Goal: Task Accomplishment & Management: Complete application form

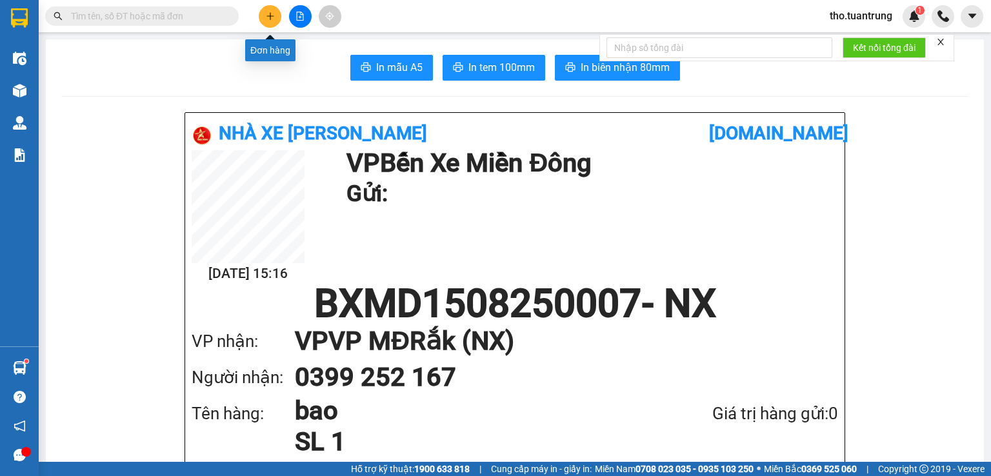
click at [268, 6] on button at bounding box center [270, 16] width 23 height 23
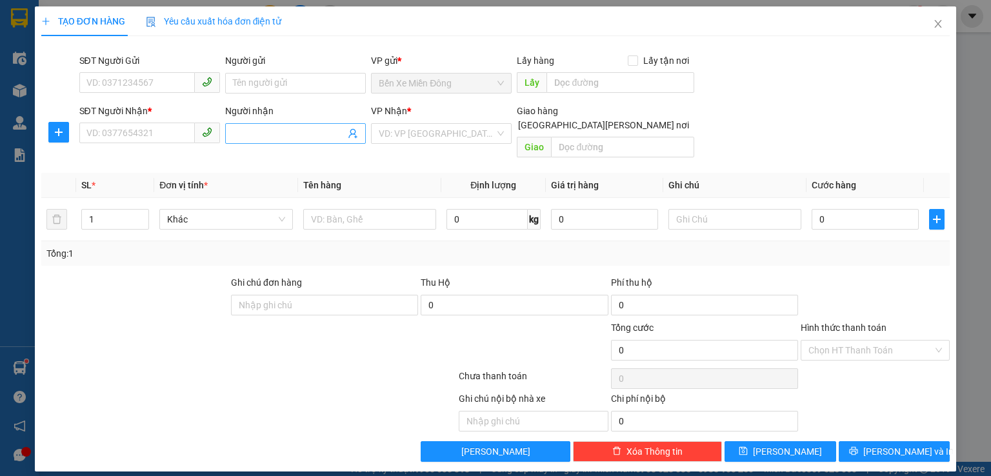
click at [275, 130] on input "Người nhận" at bounding box center [289, 133] width 112 height 14
type input "[PERSON_NAME]"
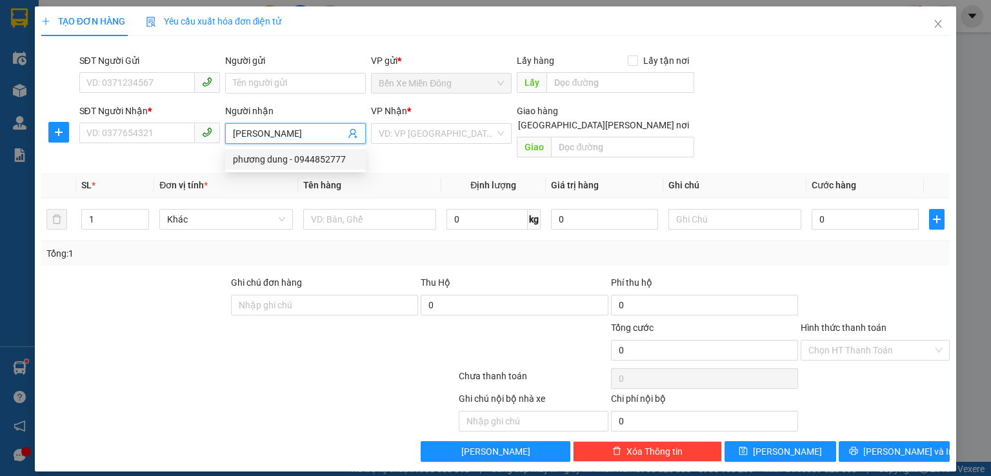
click at [273, 155] on div "phương dung - 0944852777" at bounding box center [295, 159] width 125 height 14
type input "0944852777"
type input "[PERSON_NAME]"
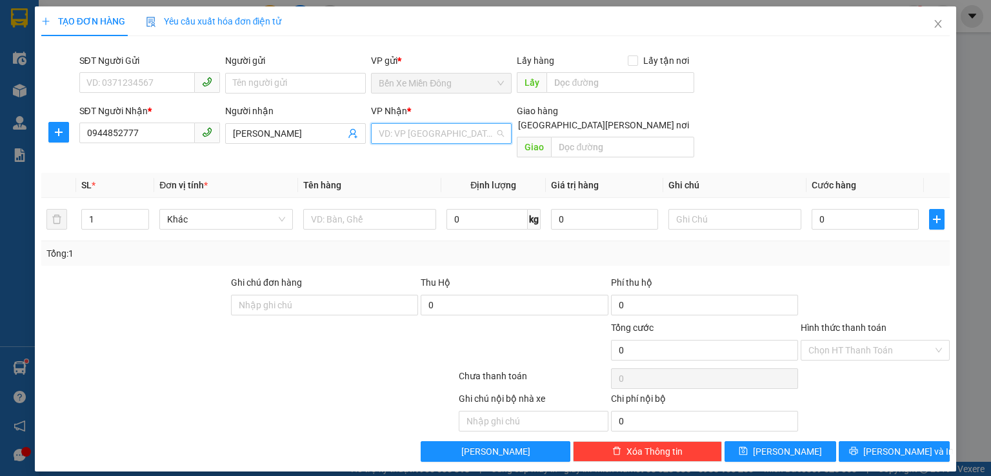
click at [440, 141] on input "search" at bounding box center [437, 133] width 116 height 19
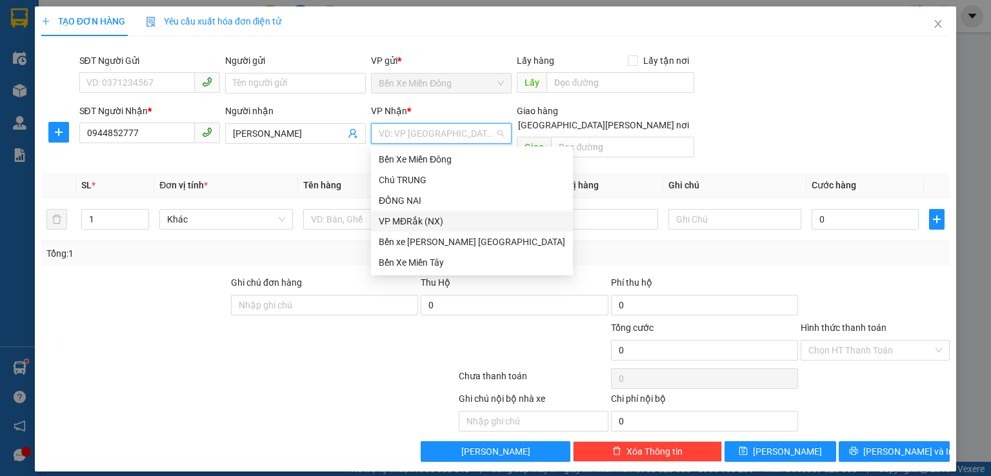
click at [452, 218] on div "VP MĐRắk (NX)" at bounding box center [472, 221] width 186 height 14
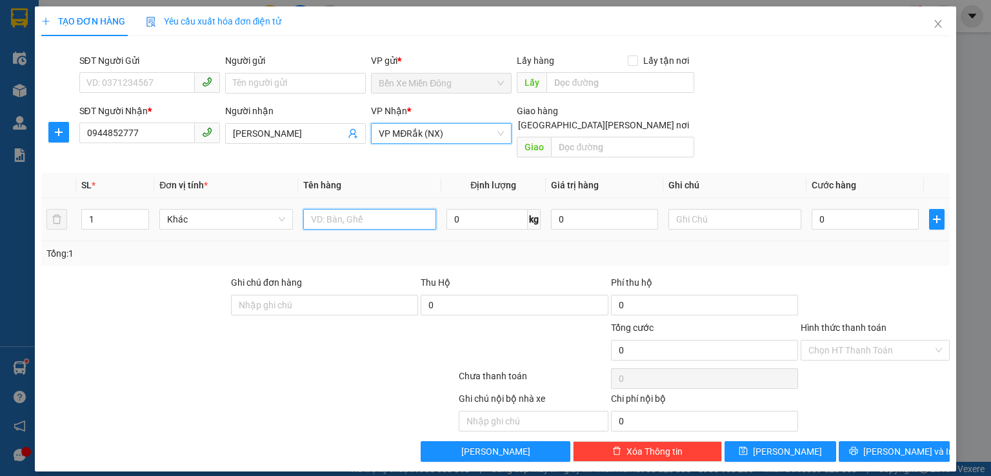
click at [349, 209] on input "text" at bounding box center [369, 219] width 133 height 21
type input "CUC"
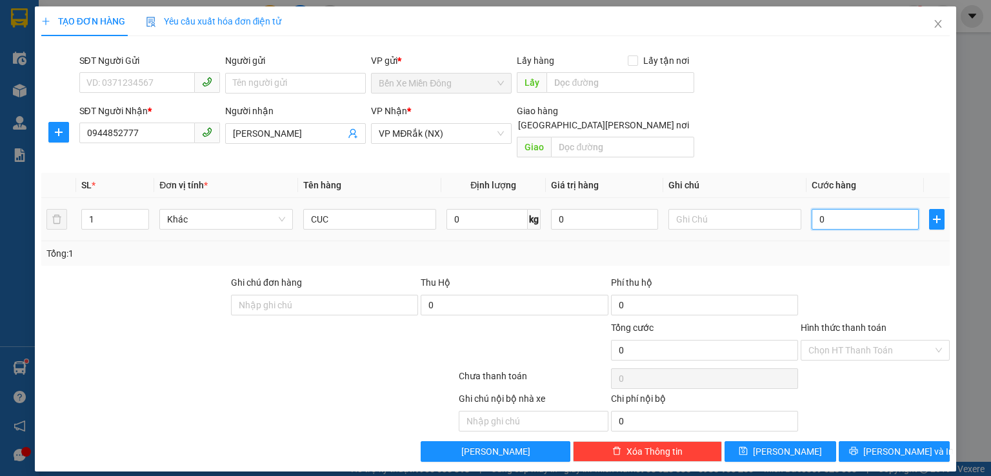
click at [862, 209] on input "0" at bounding box center [864, 219] width 107 height 21
type input "5"
type input "50"
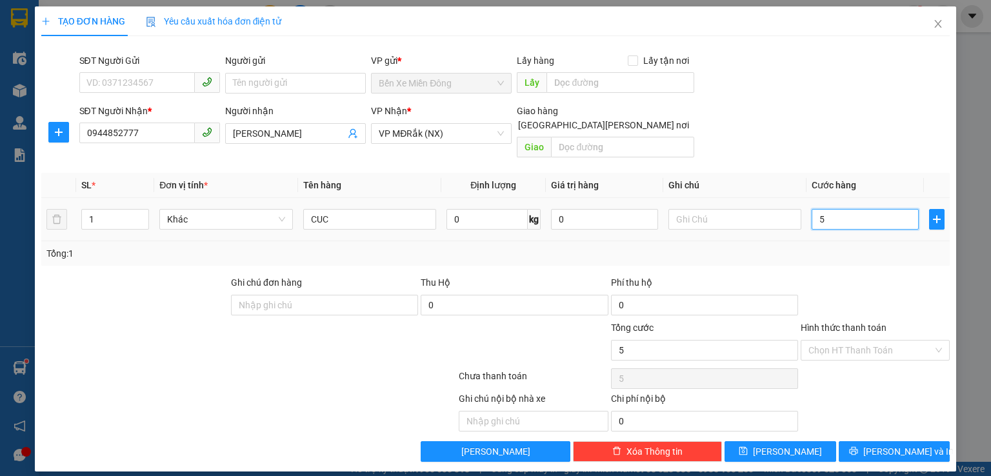
type input "50"
type input "500"
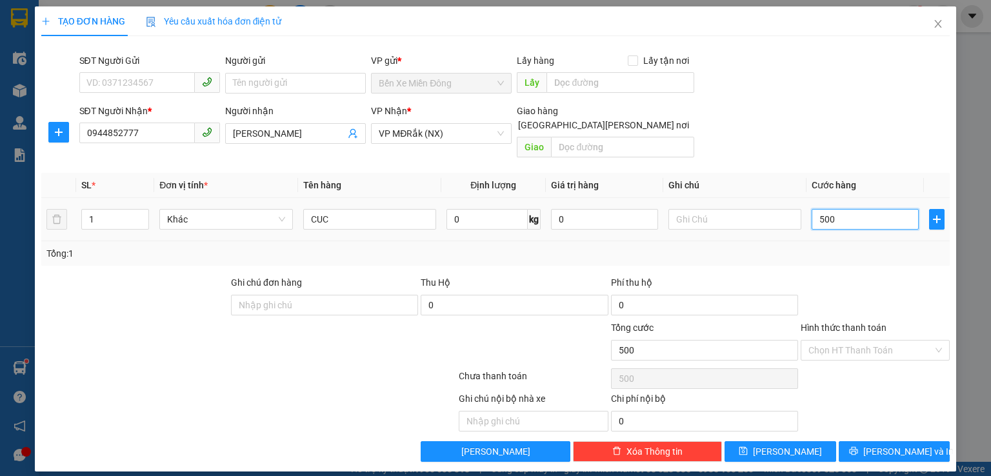
type input "5.000"
type input "50.000"
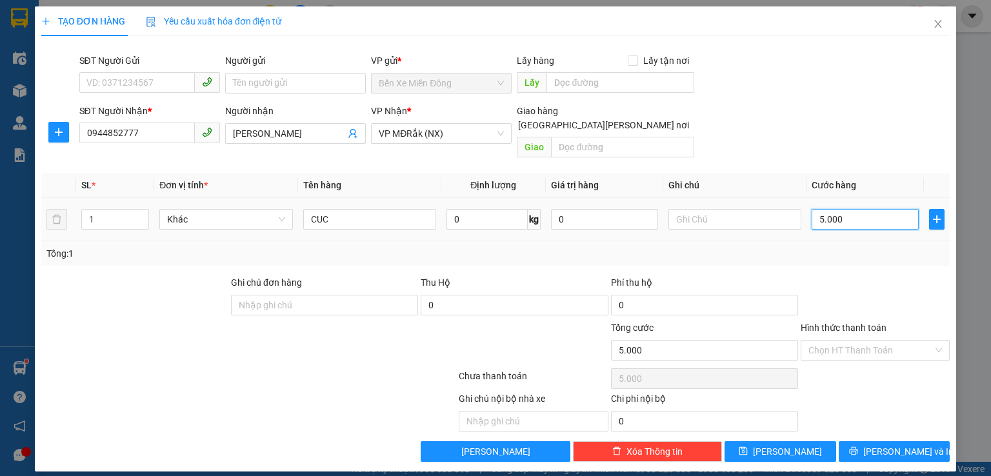
type input "50.000"
click at [921, 441] on button "[PERSON_NAME] và In" at bounding box center [895, 451] width 112 height 21
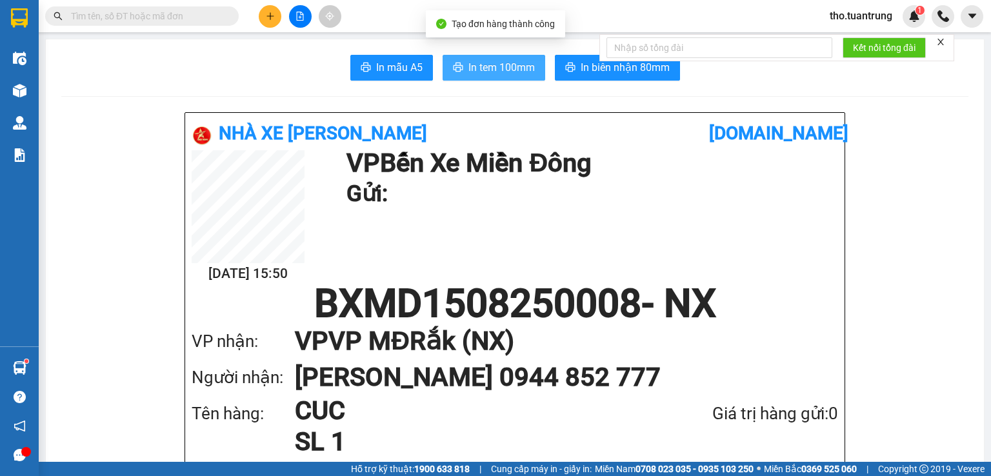
click at [501, 64] on span "In tem 100mm" at bounding box center [501, 67] width 66 height 16
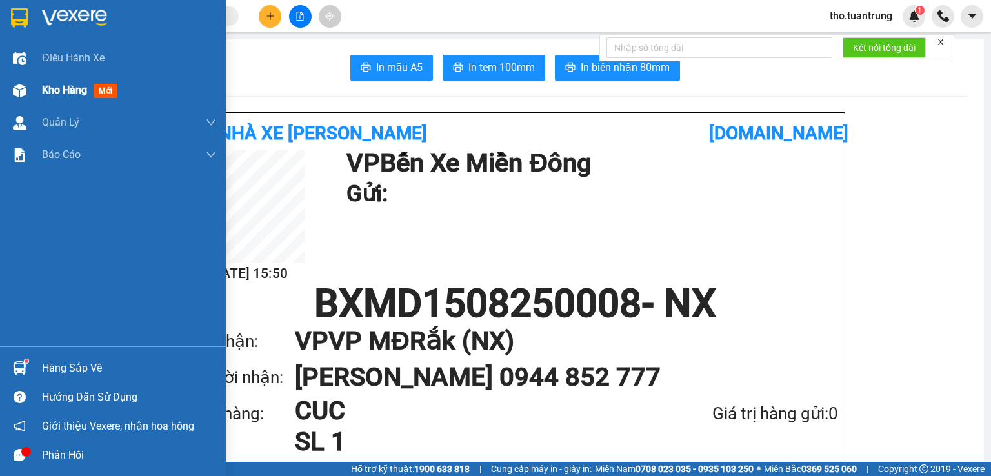
click at [43, 88] on span "Kho hàng" at bounding box center [64, 90] width 45 height 12
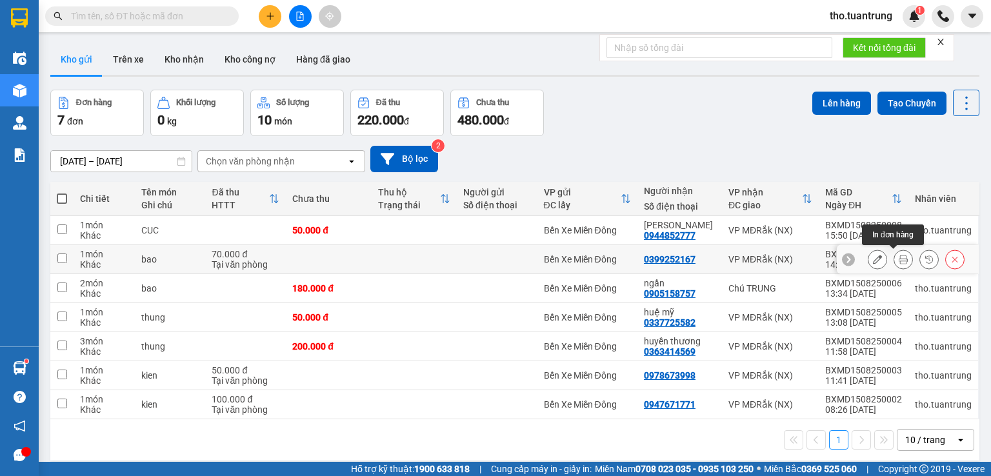
click at [899, 256] on icon at bounding box center [903, 259] width 9 height 9
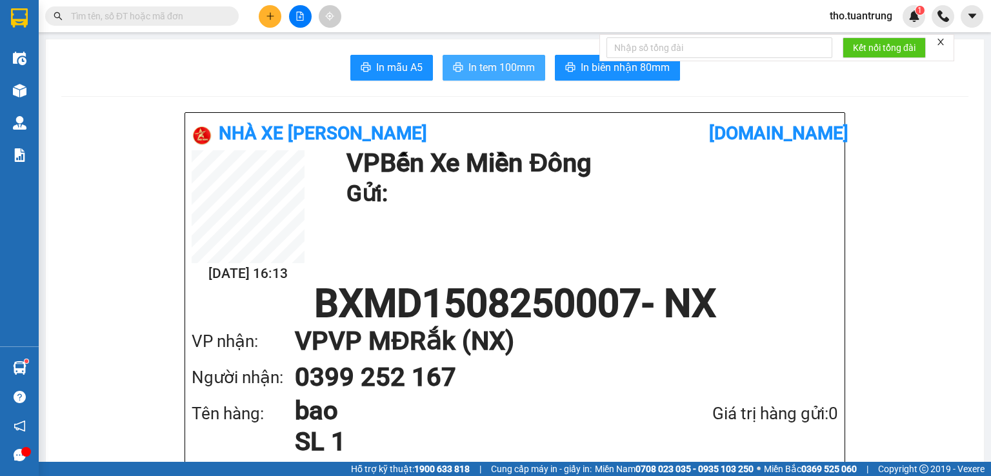
click at [490, 61] on span "In tem 100mm" at bounding box center [501, 67] width 66 height 16
click at [269, 12] on icon "plus" at bounding box center [270, 16] width 9 height 9
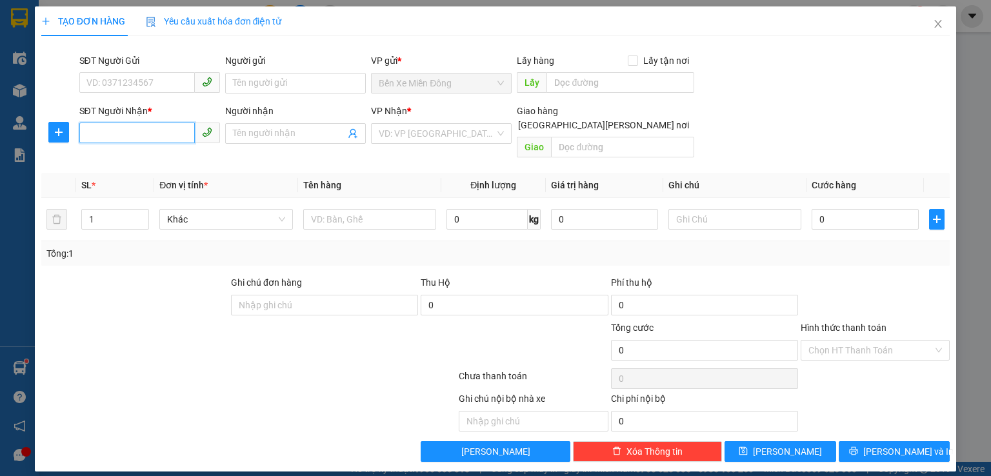
click at [95, 137] on input "SĐT Người Nhận *" at bounding box center [136, 133] width 115 height 21
click at [173, 158] on div "0913841968 - a [PERSON_NAME]" at bounding box center [154, 159] width 134 height 14
type input "0913841968"
type input "a thanh"
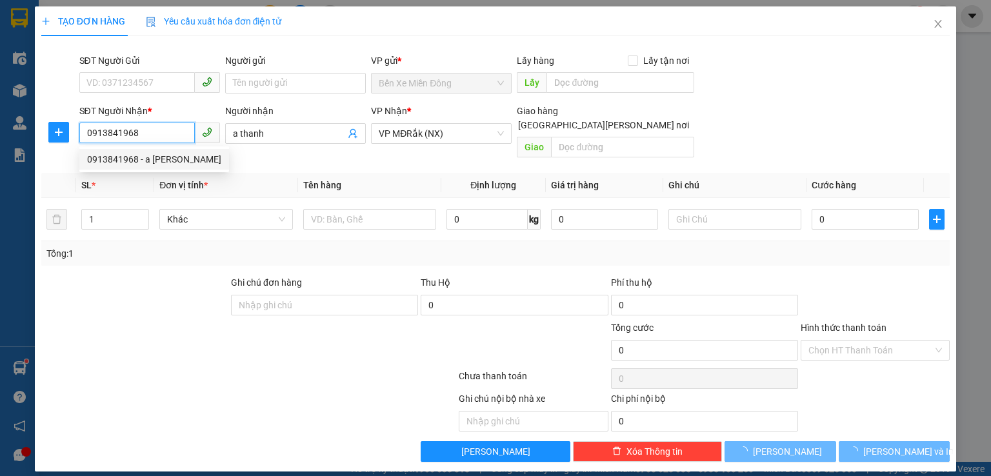
type input "50.000"
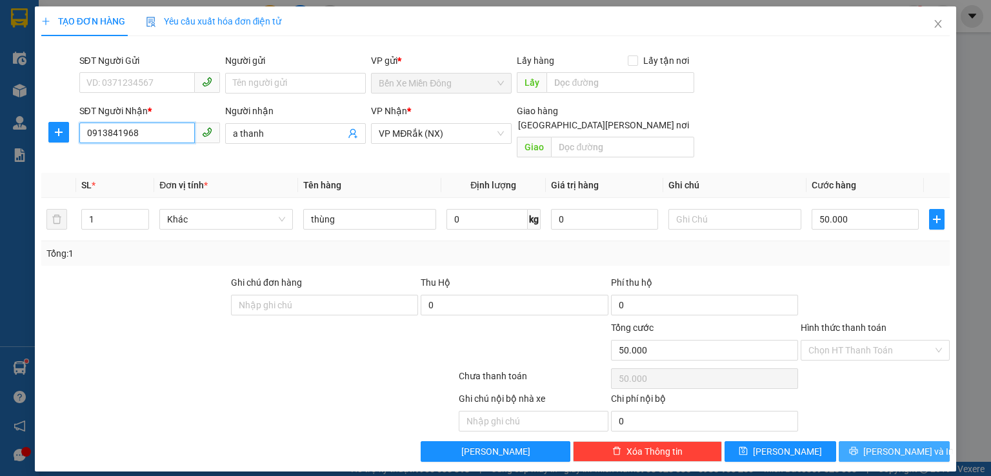
type input "0913841968"
click at [894, 444] on span "[PERSON_NAME] và In" at bounding box center [908, 451] width 90 height 14
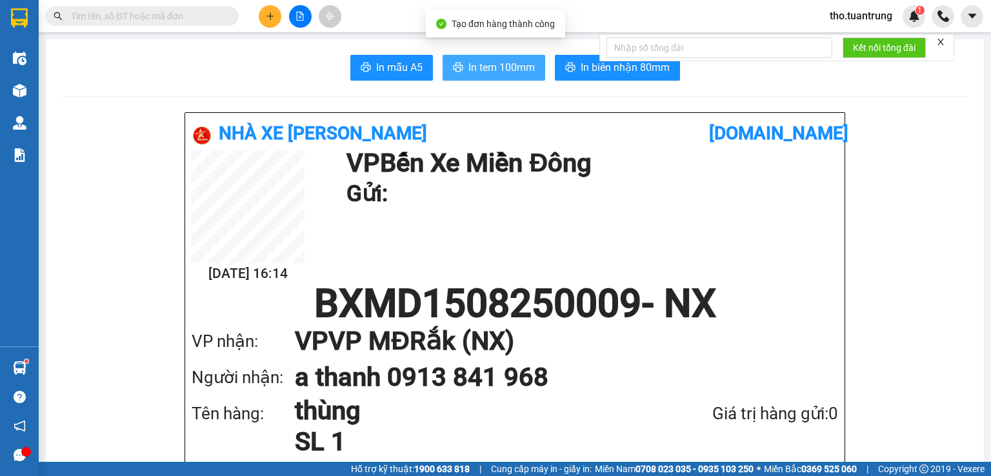
click at [492, 71] on span "In tem 100mm" at bounding box center [501, 67] width 66 height 16
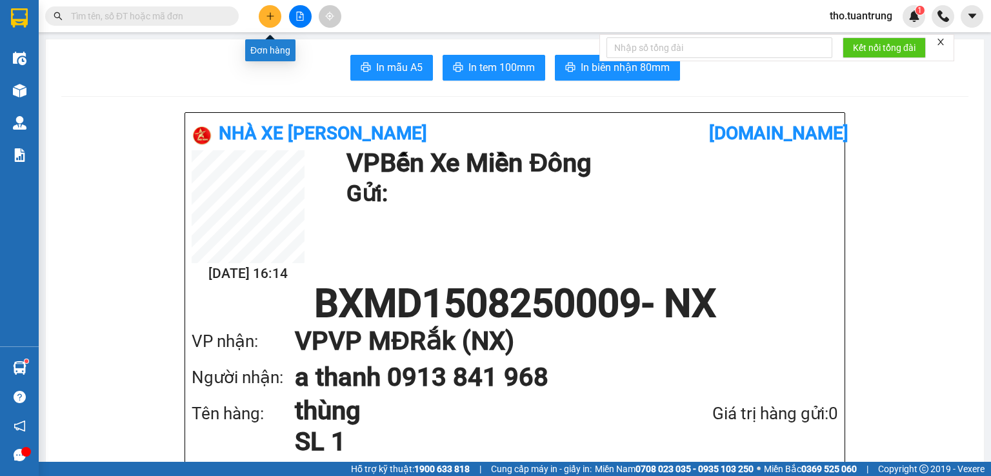
click at [278, 15] on button at bounding box center [270, 16] width 23 height 23
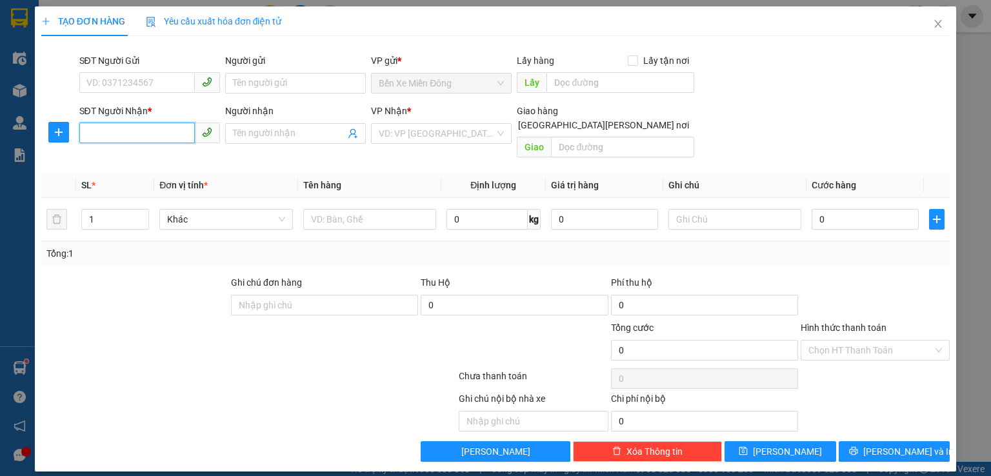
click at [172, 137] on input "SĐT Người Nhận *" at bounding box center [136, 133] width 115 height 21
click at [157, 161] on div "0969306656 - a tung eka" at bounding box center [149, 159] width 125 height 14
type input "0969306656"
type input "a tung eka"
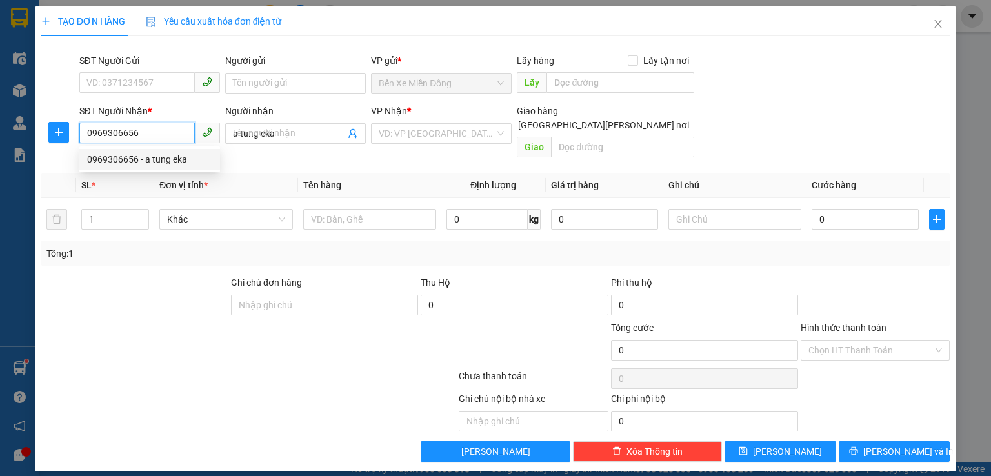
type input "100.000"
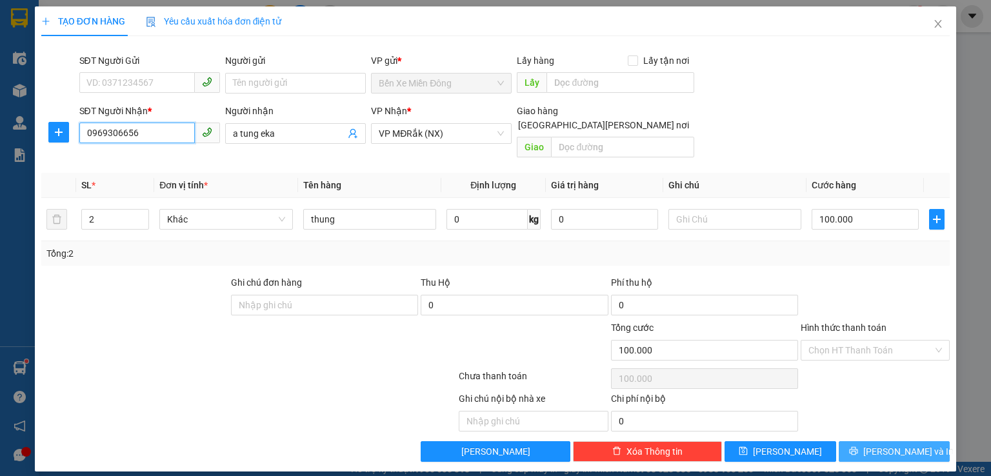
type input "0969306656"
click at [920, 441] on button "[PERSON_NAME] và In" at bounding box center [895, 451] width 112 height 21
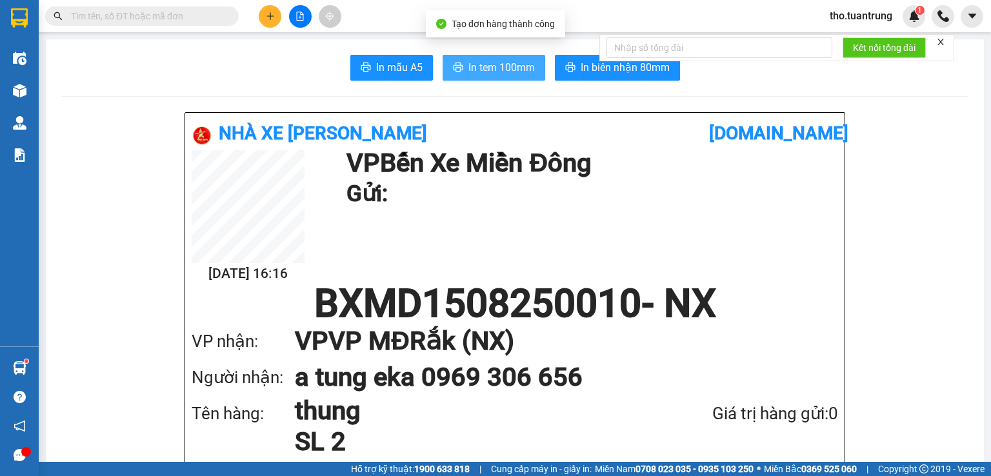
click at [510, 72] on span "In tem 100mm" at bounding box center [501, 67] width 66 height 16
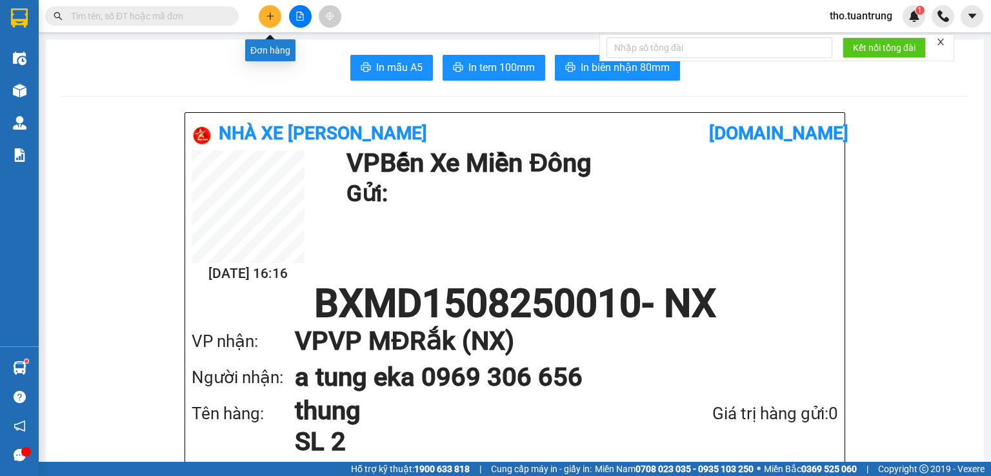
click at [274, 16] on icon "plus" at bounding box center [270, 16] width 9 height 9
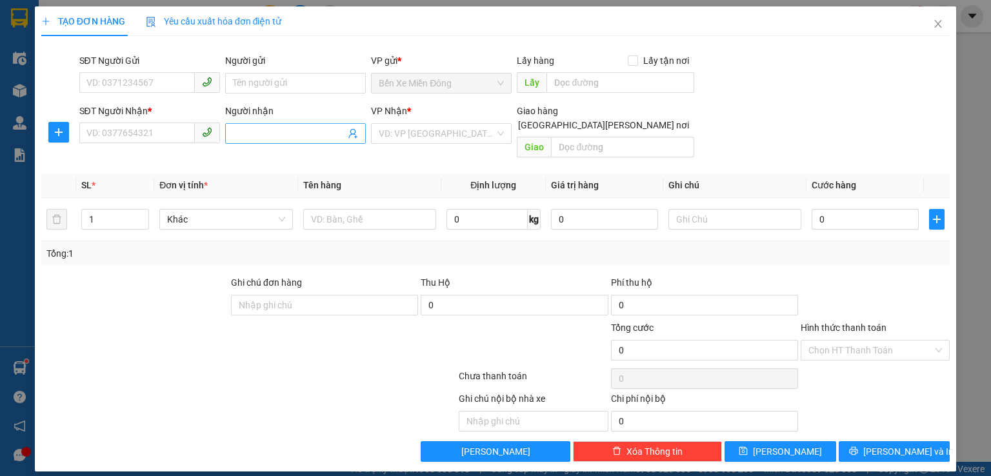
click at [250, 134] on input "Người nhận" at bounding box center [289, 133] width 112 height 14
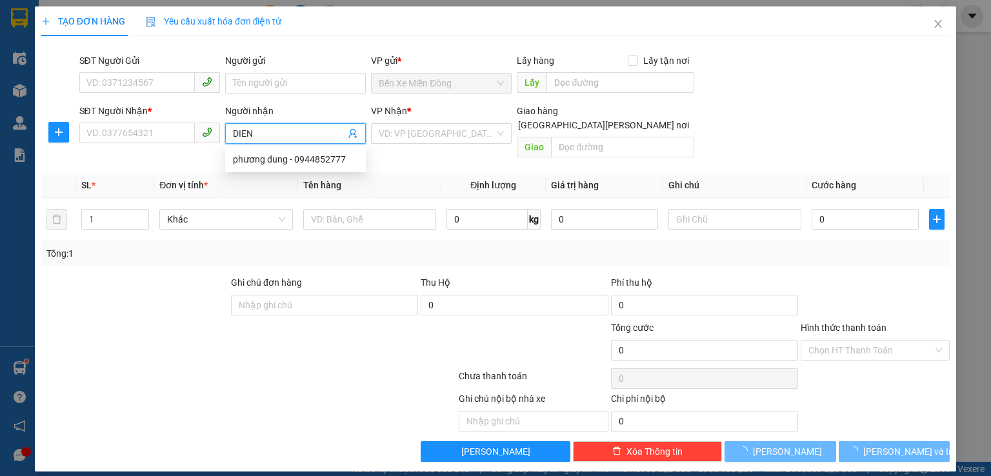
type input "DIEN"
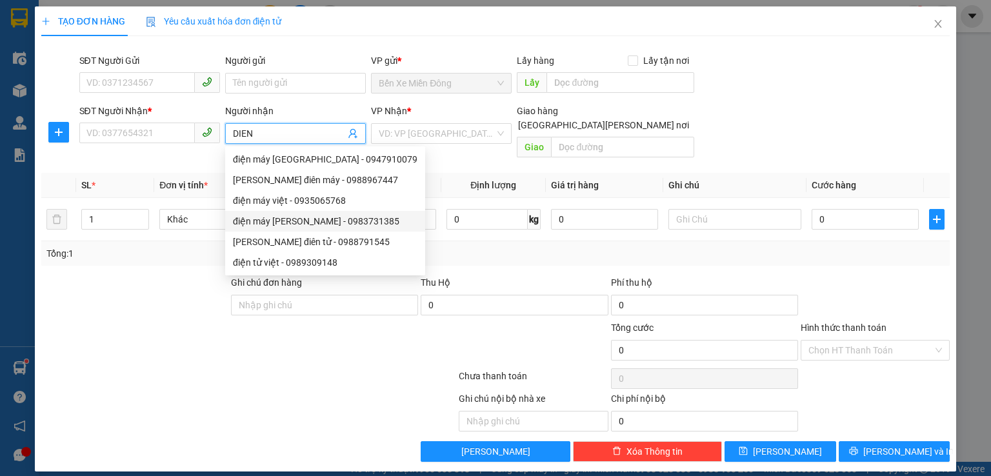
click at [277, 223] on div "điện máy [PERSON_NAME] - 0983731385" at bounding box center [325, 221] width 184 height 14
type input "0983731385"
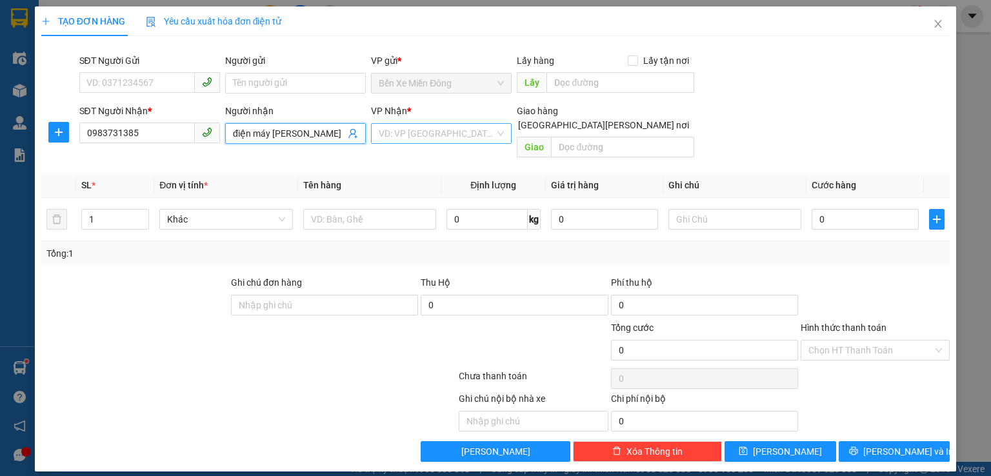
type input "điện máy [PERSON_NAME]"
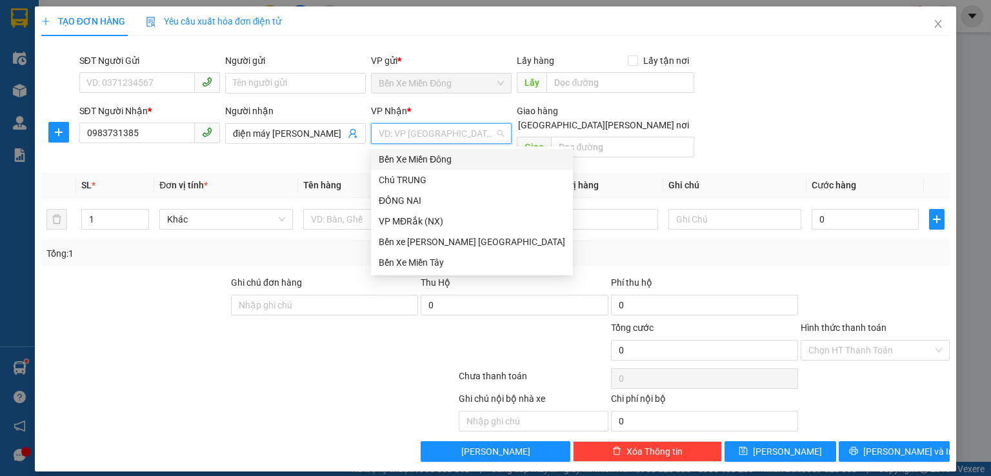
click at [449, 130] on input "search" at bounding box center [437, 133] width 116 height 19
click at [421, 225] on div "VP MĐRắk (NX)" at bounding box center [472, 221] width 186 height 14
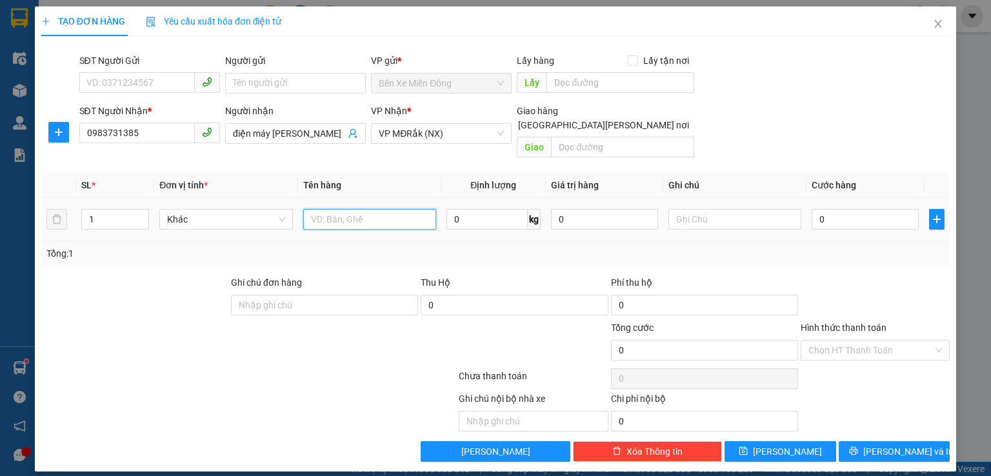
click at [346, 209] on input "text" at bounding box center [369, 219] width 133 height 21
type input "THUNG"
click at [829, 209] on input "0" at bounding box center [864, 219] width 107 height 21
type input "4"
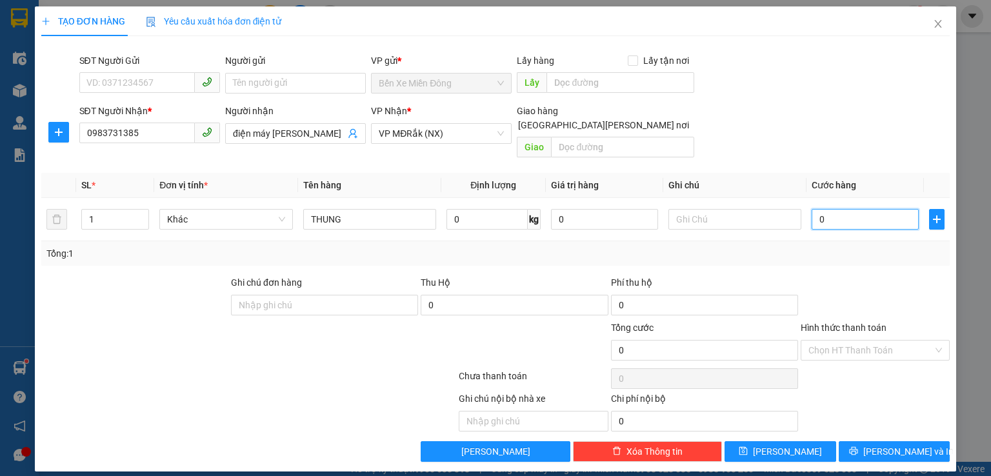
type input "4"
type input "40"
type input "400"
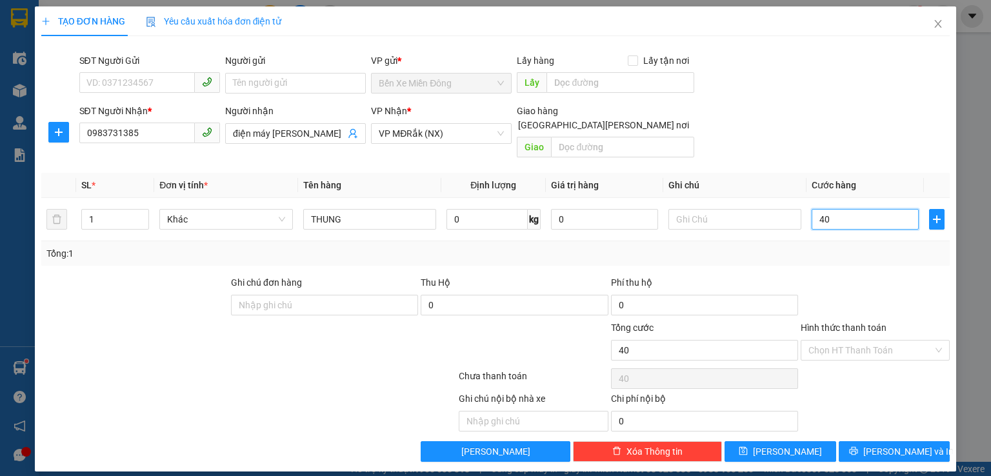
type input "400"
type input "4.000"
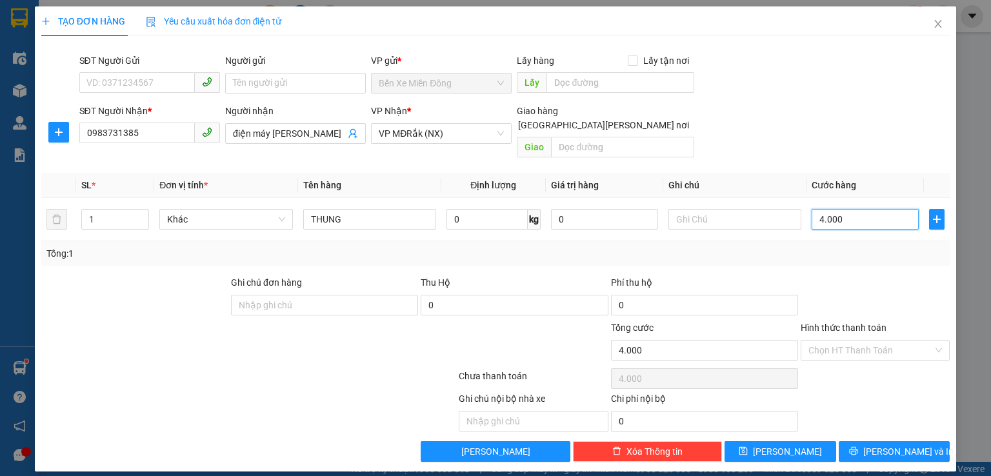
type input "40.000"
type input "400.000"
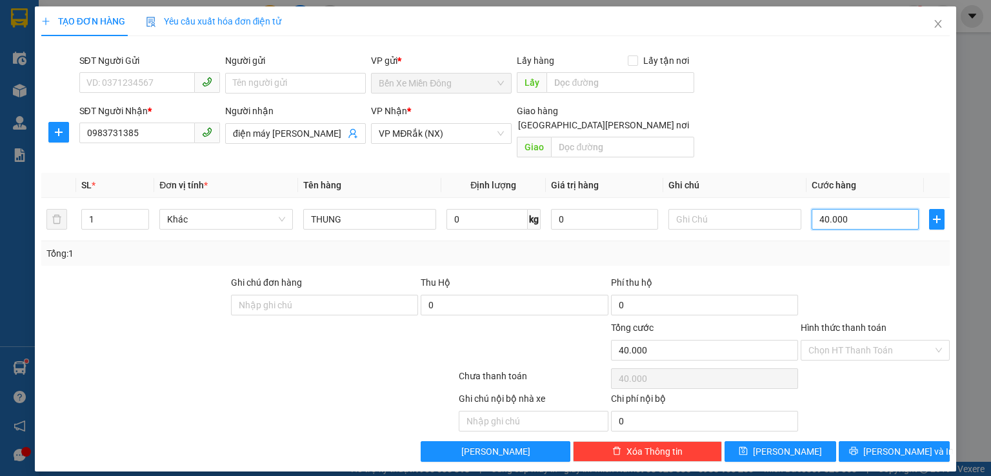
type input "400.000"
click at [924, 441] on button "[PERSON_NAME] và In" at bounding box center [895, 451] width 112 height 21
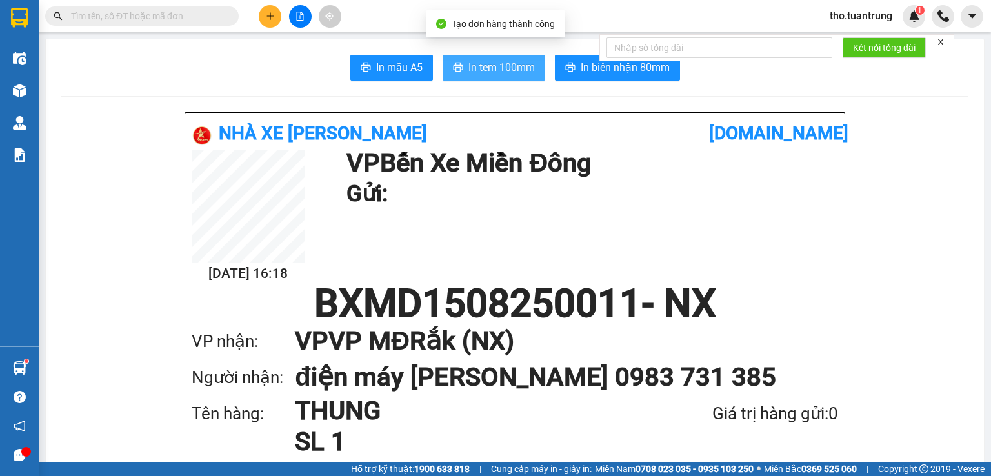
click at [470, 65] on span "In tem 100mm" at bounding box center [501, 67] width 66 height 16
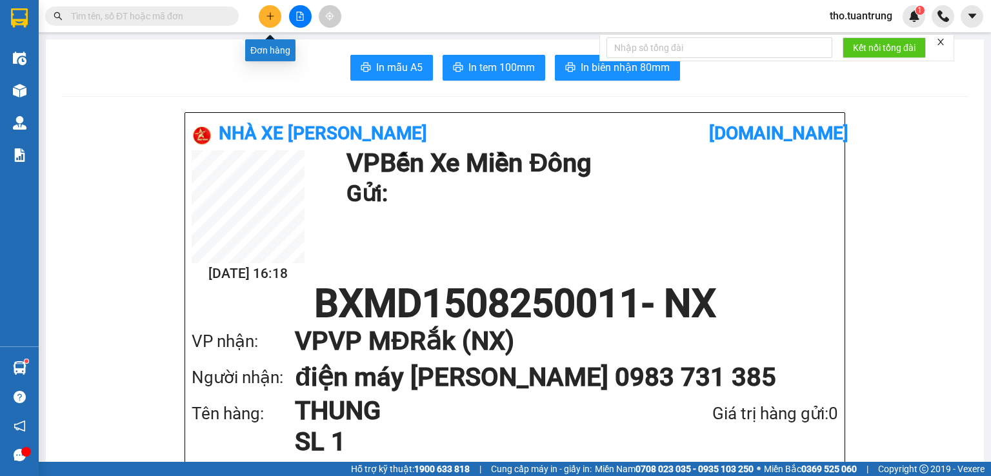
click at [267, 20] on icon "plus" at bounding box center [270, 16] width 9 height 9
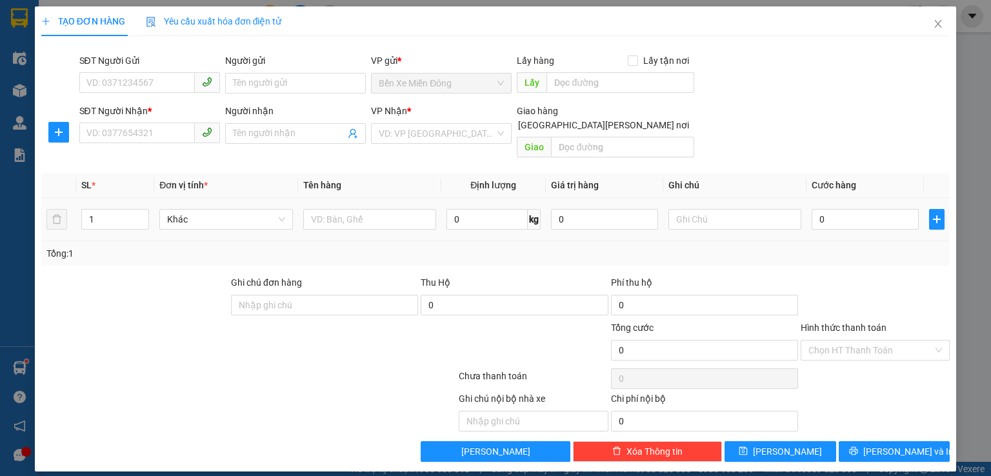
drag, startPoint x: 272, startPoint y: 137, endPoint x: 352, endPoint y: 220, distance: 115.4
click at [271, 137] on input "Người nhận" at bounding box center [289, 133] width 112 height 14
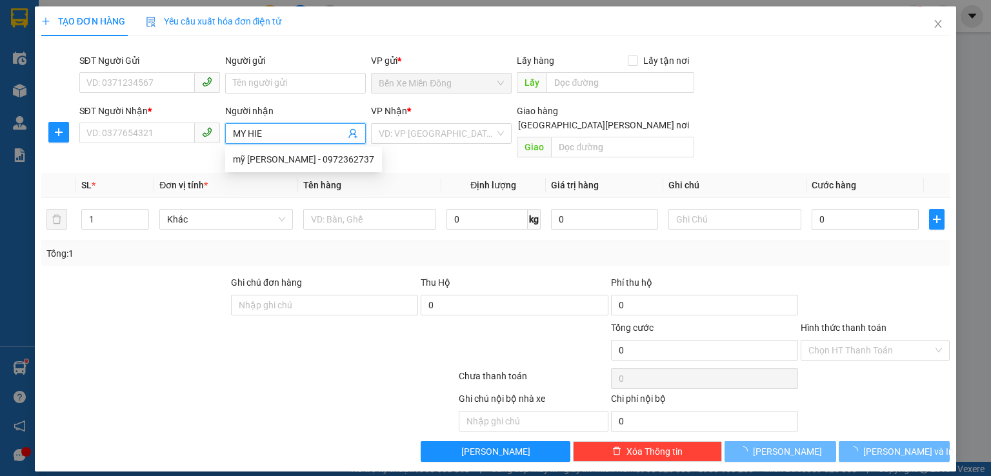
type input "MY [PERSON_NAME]"
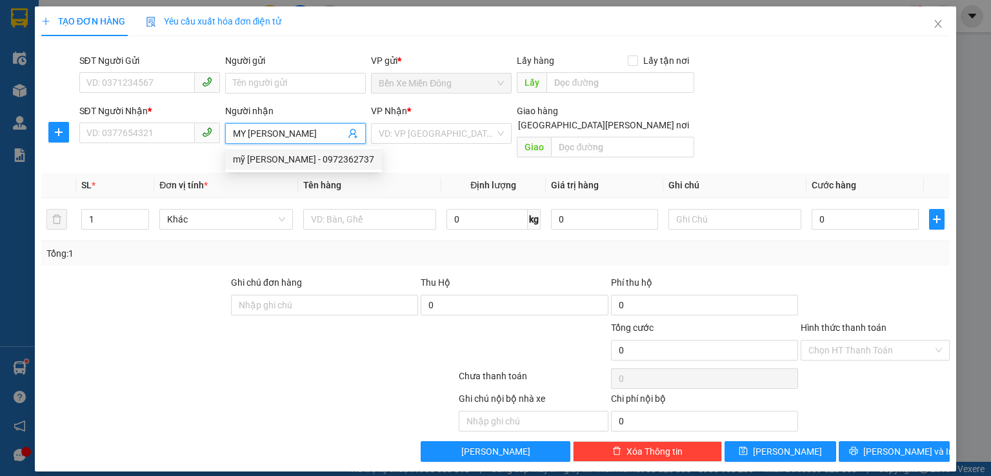
drag, startPoint x: 310, startPoint y: 163, endPoint x: 439, endPoint y: 137, distance: 131.6
click at [310, 163] on div "mỹ [PERSON_NAME] - 0972362737" at bounding box center [303, 159] width 141 height 14
type input "0972362737"
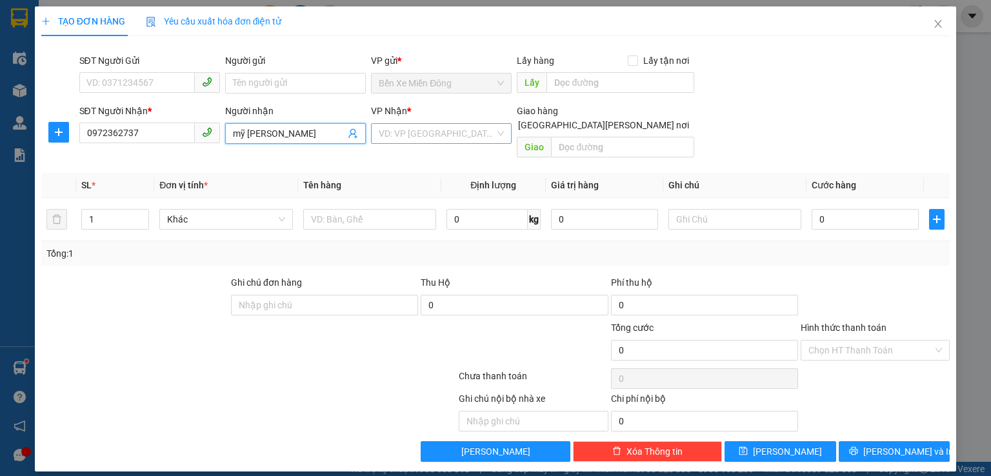
type input "mỹ [PERSON_NAME]"
click at [444, 134] on input "search" at bounding box center [437, 133] width 116 height 19
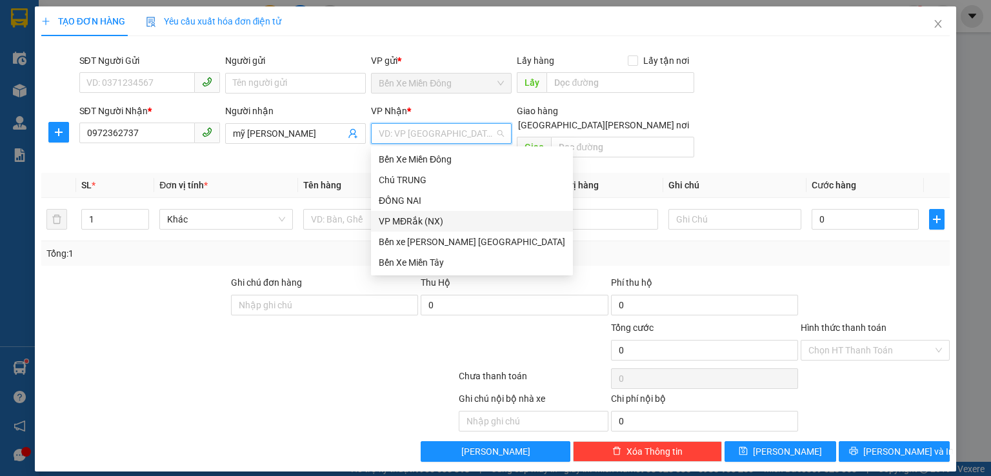
click at [434, 224] on div "VP MĐRắk (NX)" at bounding box center [472, 221] width 186 height 14
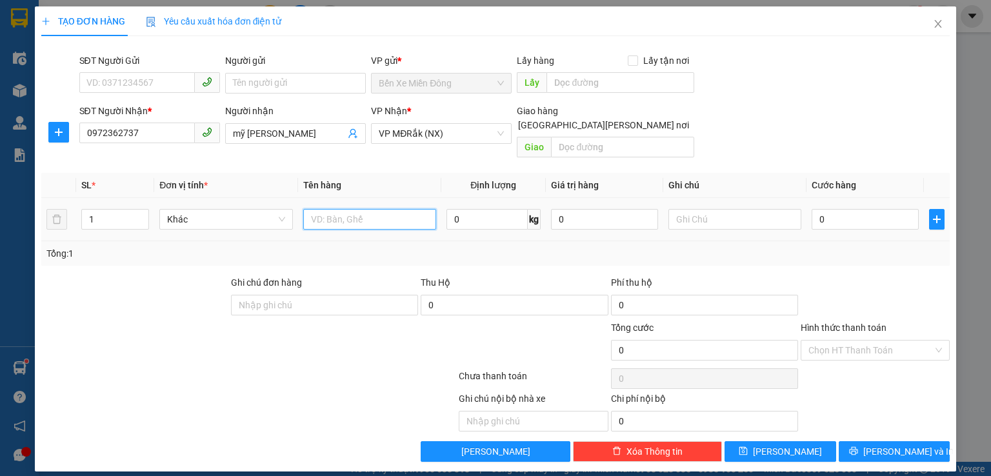
click at [330, 209] on input "text" at bounding box center [369, 219] width 133 height 21
type input "CUC"
click at [840, 209] on input "0" at bounding box center [864, 219] width 107 height 21
type input "5"
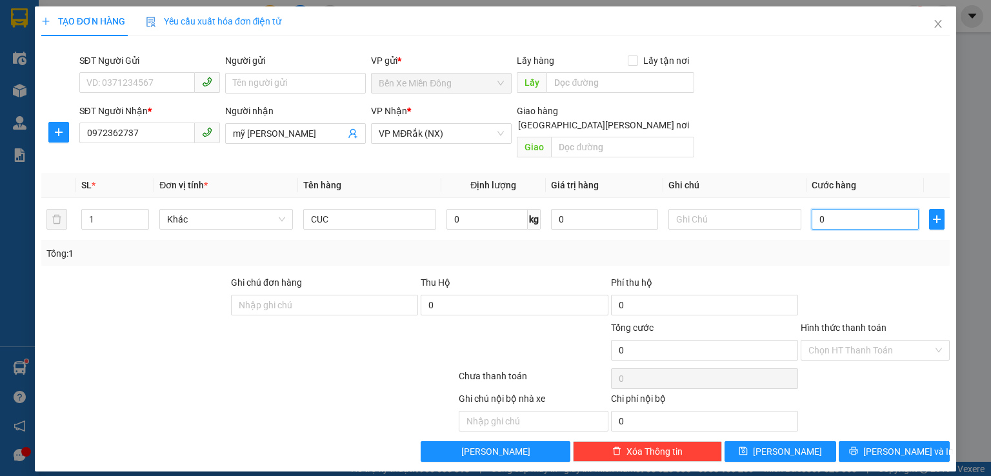
type input "5"
type input "50"
type input "500"
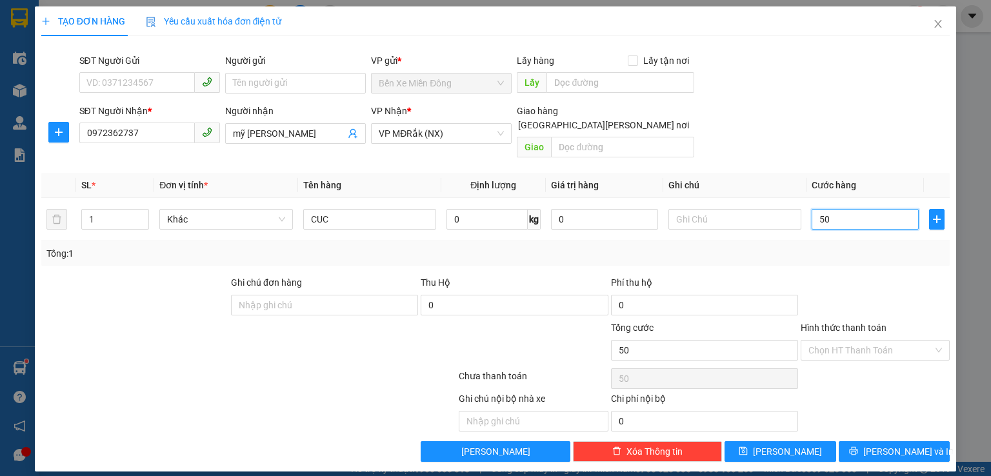
type input "500"
type input "5.000"
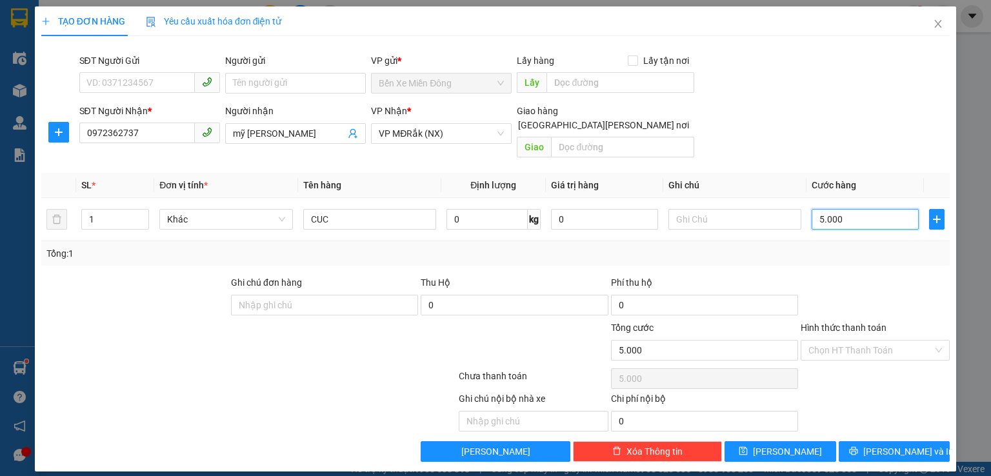
type input "50.000"
click at [869, 441] on button "[PERSON_NAME] và In" at bounding box center [895, 451] width 112 height 21
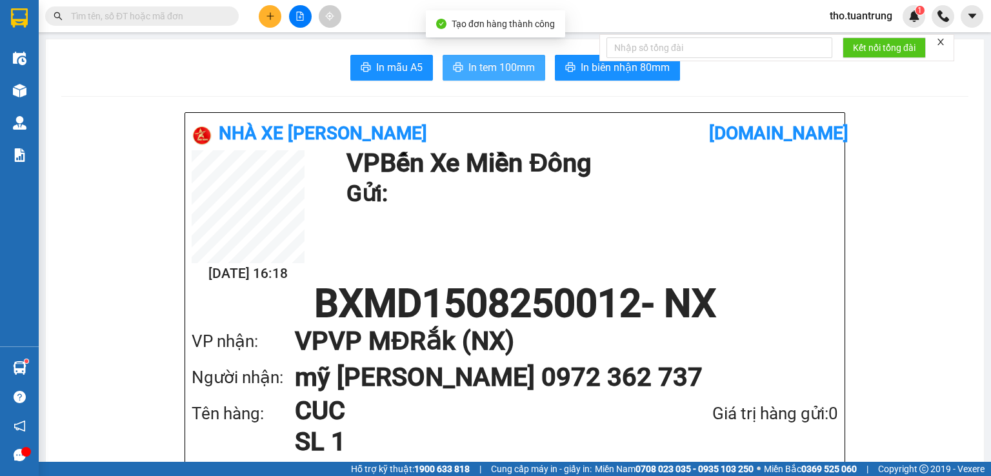
click at [490, 60] on span "In tem 100mm" at bounding box center [501, 67] width 66 height 16
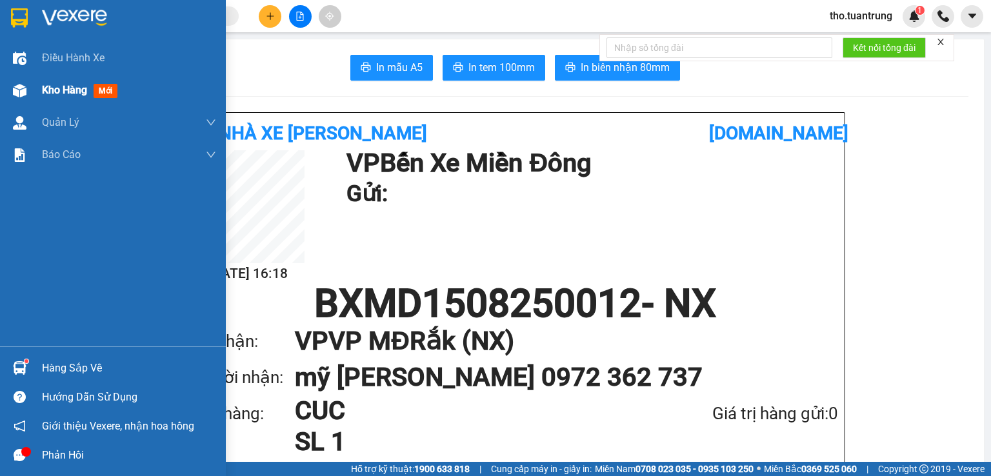
click at [52, 94] on span "Kho hàng" at bounding box center [64, 90] width 45 height 12
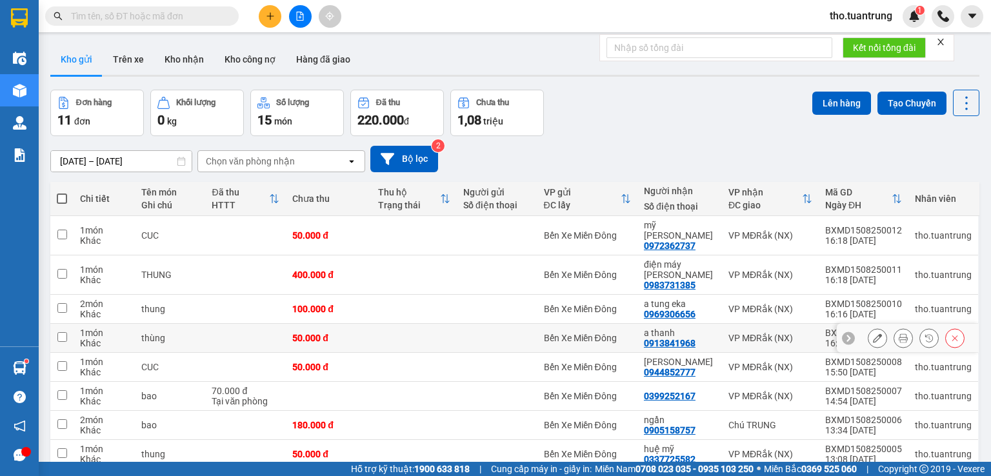
scroll to position [95, 0]
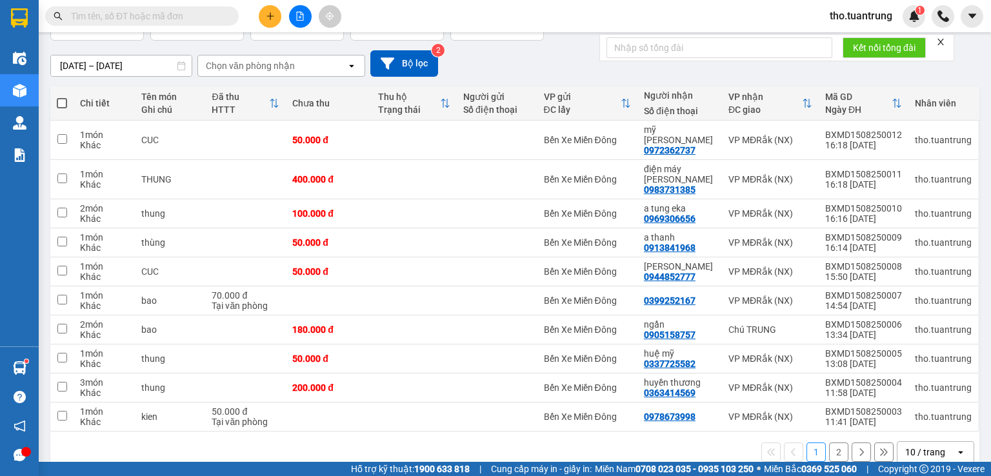
click at [833, 442] on button "2" at bounding box center [838, 451] width 19 height 19
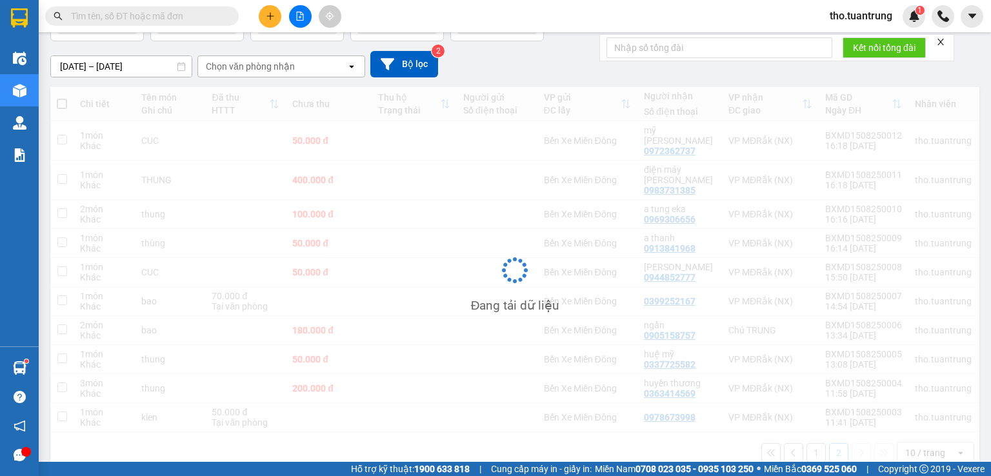
scroll to position [59, 0]
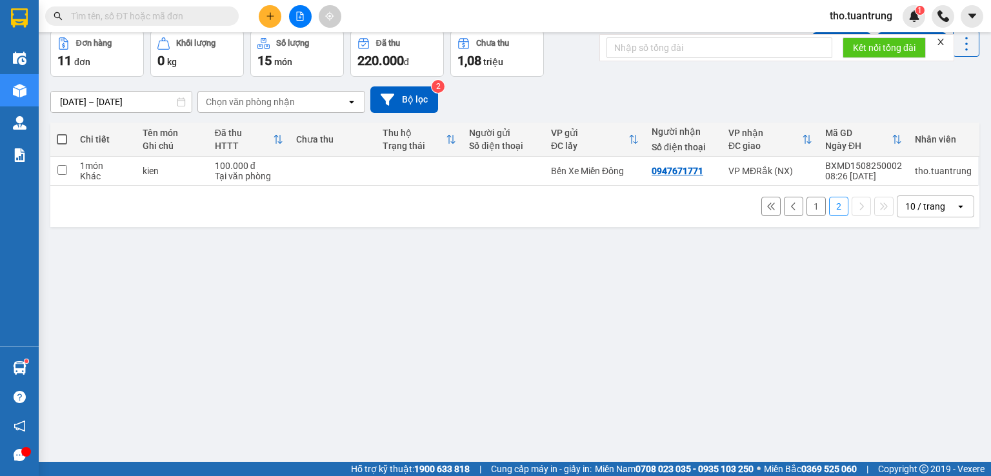
click at [806, 210] on button "1" at bounding box center [815, 206] width 19 height 19
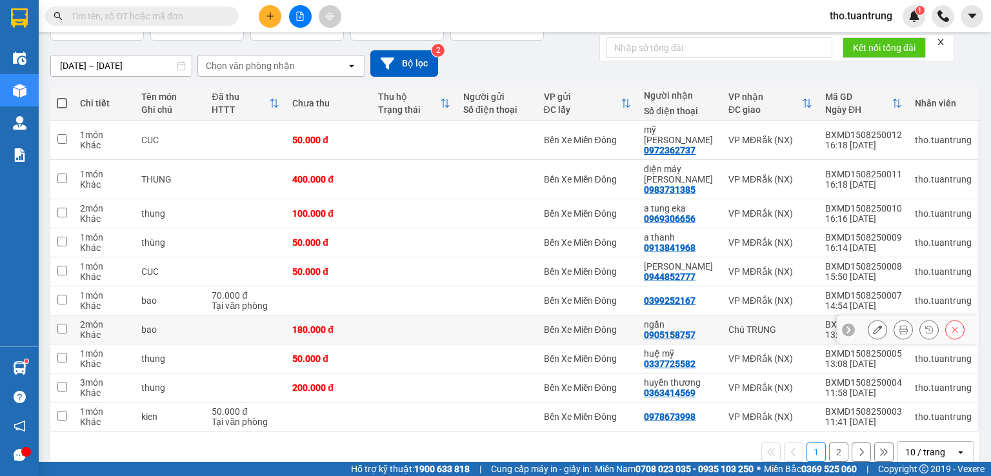
scroll to position [0, 0]
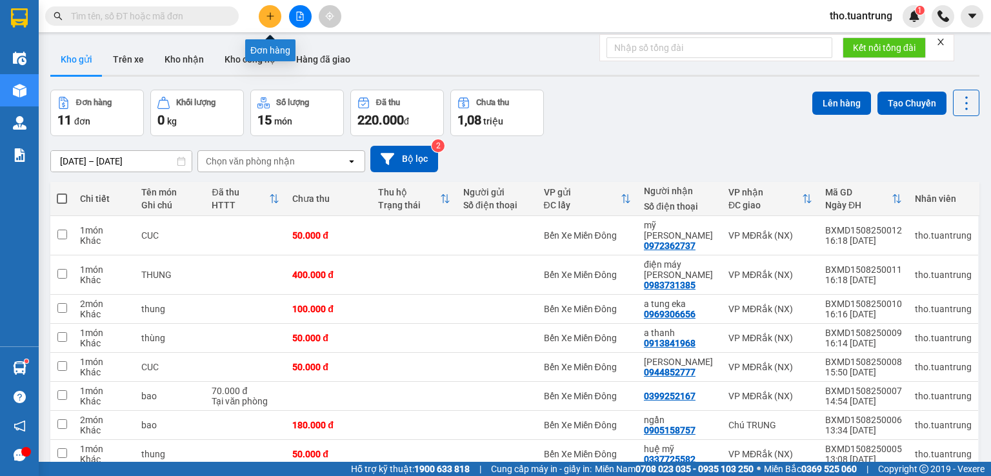
click at [266, 19] on icon "plus" at bounding box center [270, 16] width 9 height 9
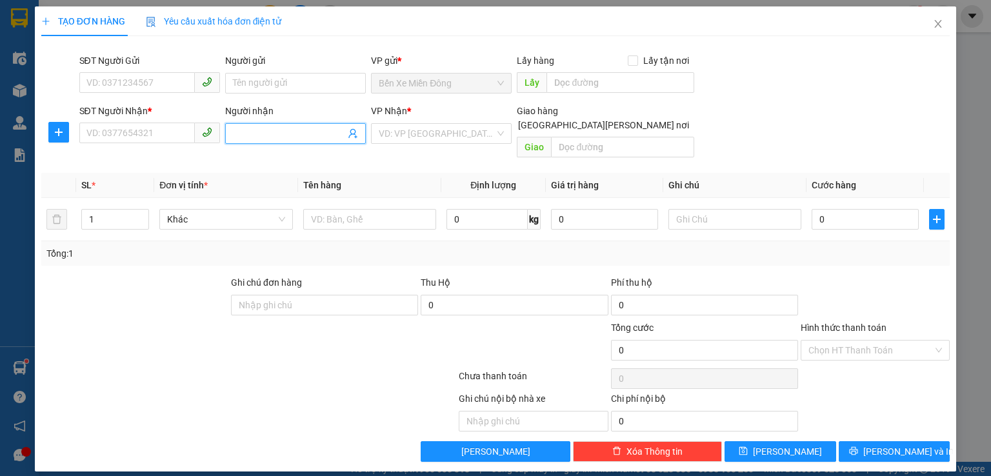
click at [266, 136] on input "Người nhận" at bounding box center [289, 133] width 112 height 14
type input "BICH DA"
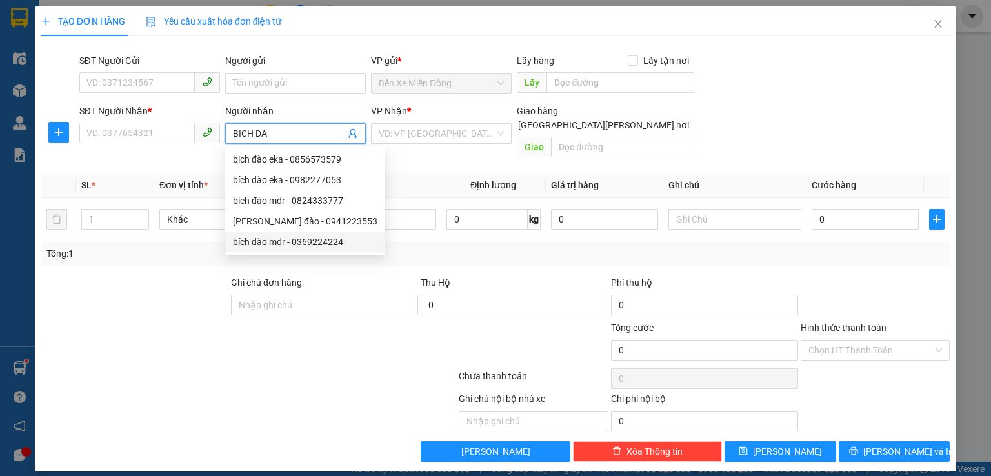
click at [286, 238] on div "bích đào mdr - 0369224224" at bounding box center [305, 242] width 144 height 14
type input "0369224224"
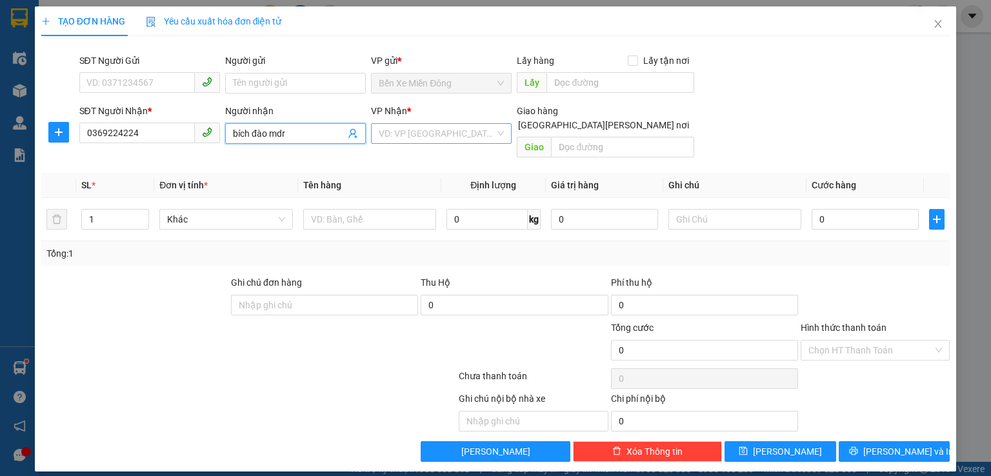
type input "bích đào mdr"
click at [434, 140] on input "search" at bounding box center [437, 133] width 116 height 19
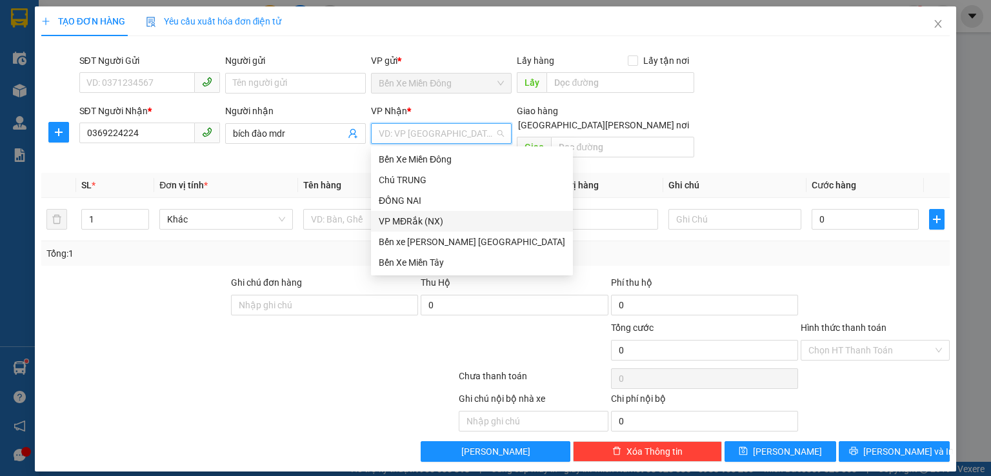
click at [420, 219] on div "VP MĐRắk (NX)" at bounding box center [472, 221] width 186 height 14
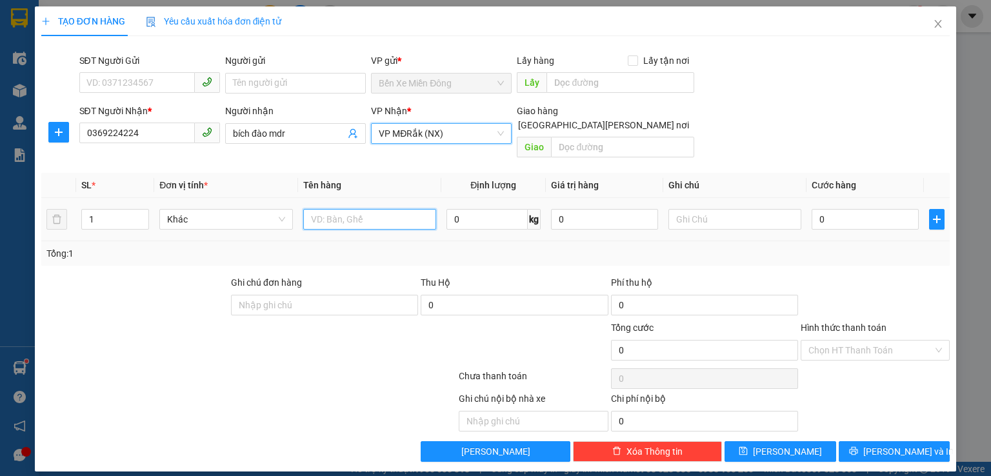
click at [335, 212] on input "text" at bounding box center [369, 219] width 133 height 21
type input "THUNG"
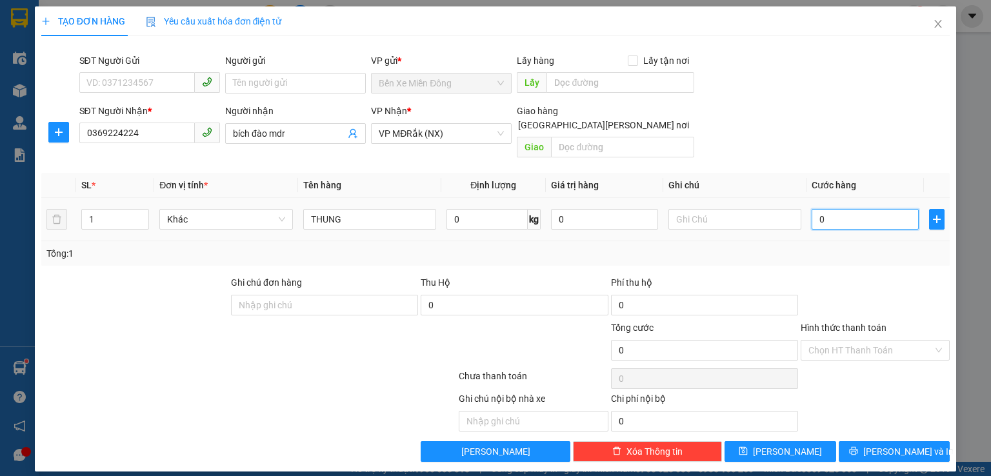
click at [864, 211] on input "0" at bounding box center [864, 219] width 107 height 21
type input "5"
type input "50"
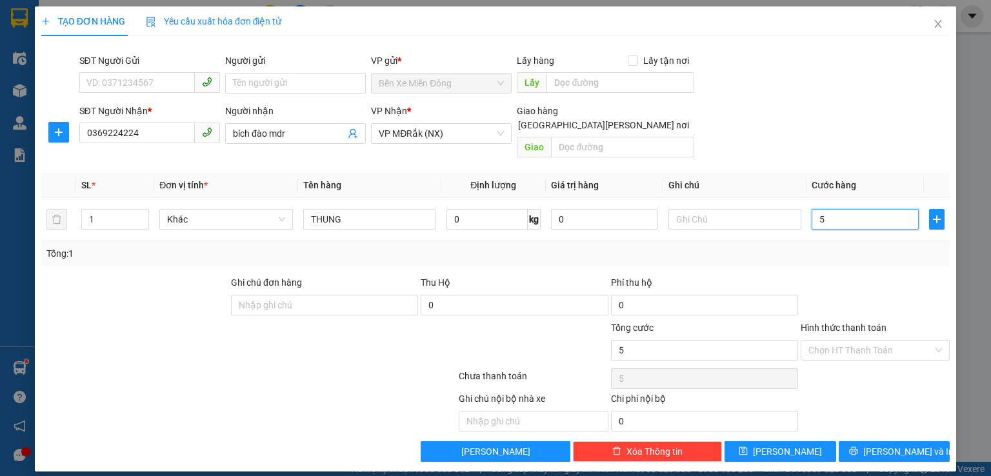
type input "50"
type input "500"
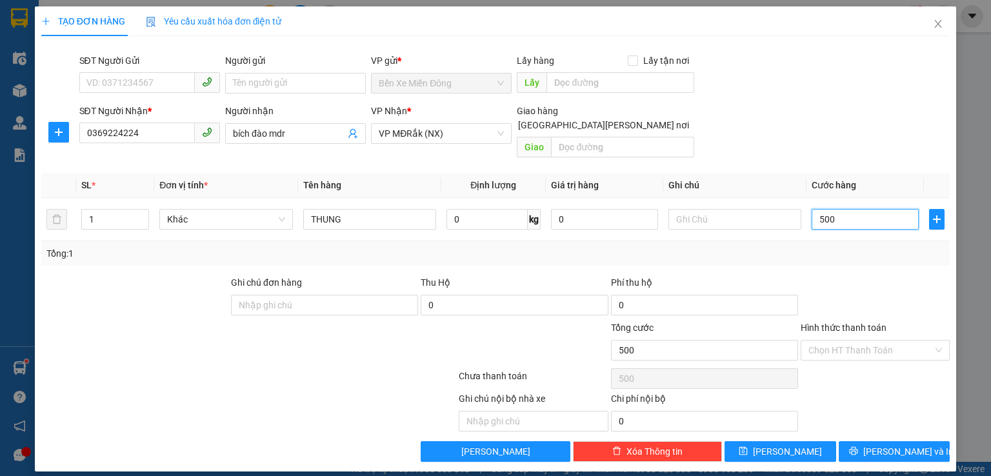
type input "5.000"
type input "50.000"
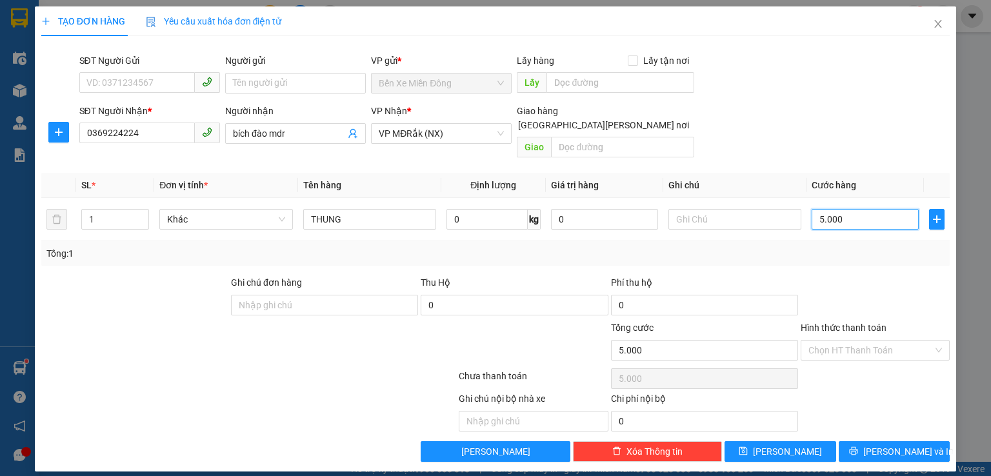
type input "50.000"
type input "500.000"
type input "50.000"
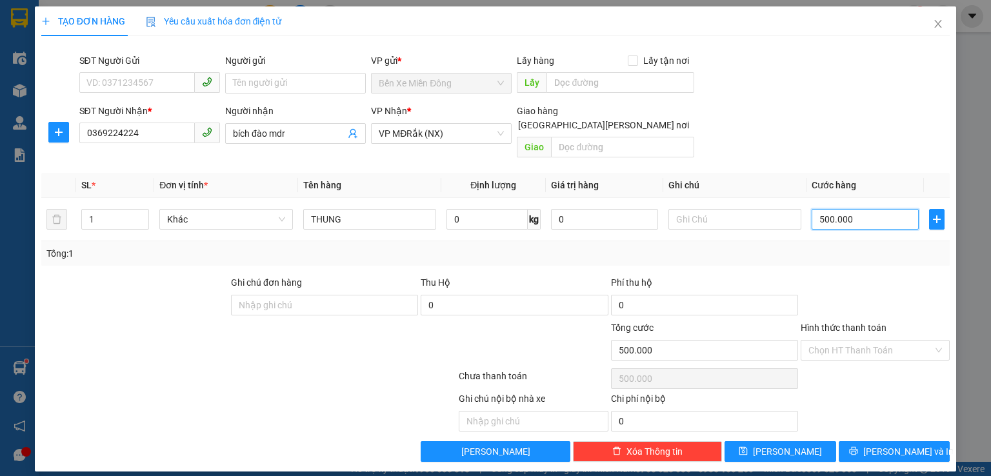
type input "50.000"
click at [900, 341] on input "Hình thức thanh toán" at bounding box center [870, 350] width 124 height 19
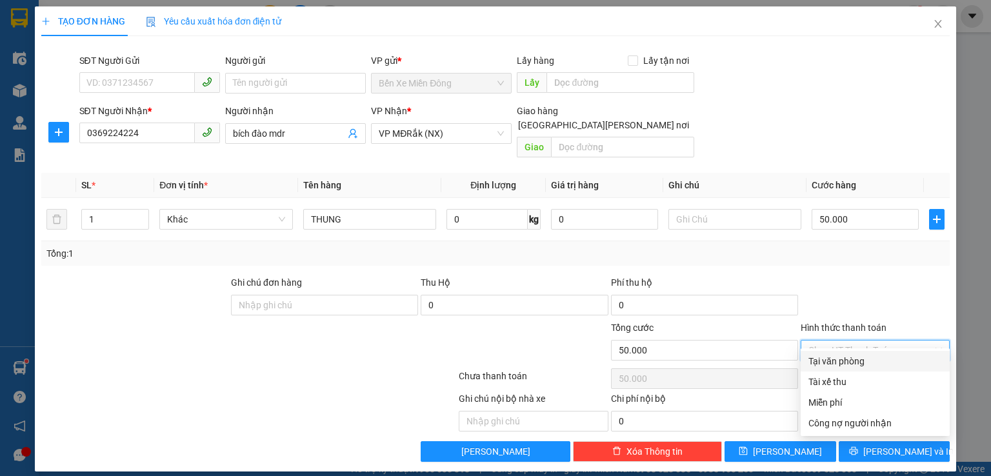
click at [875, 364] on div "Tại văn phòng" at bounding box center [875, 361] width 134 height 14
type input "0"
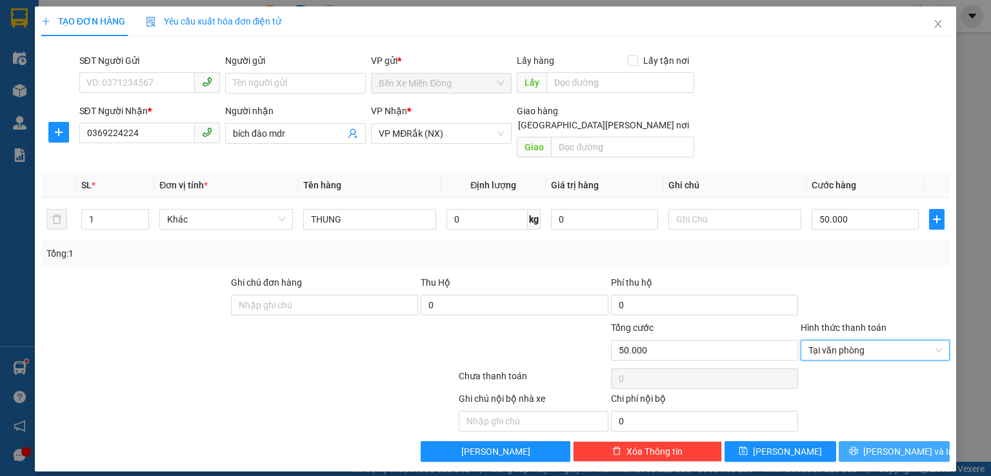
click at [924, 441] on button "[PERSON_NAME] và In" at bounding box center [895, 451] width 112 height 21
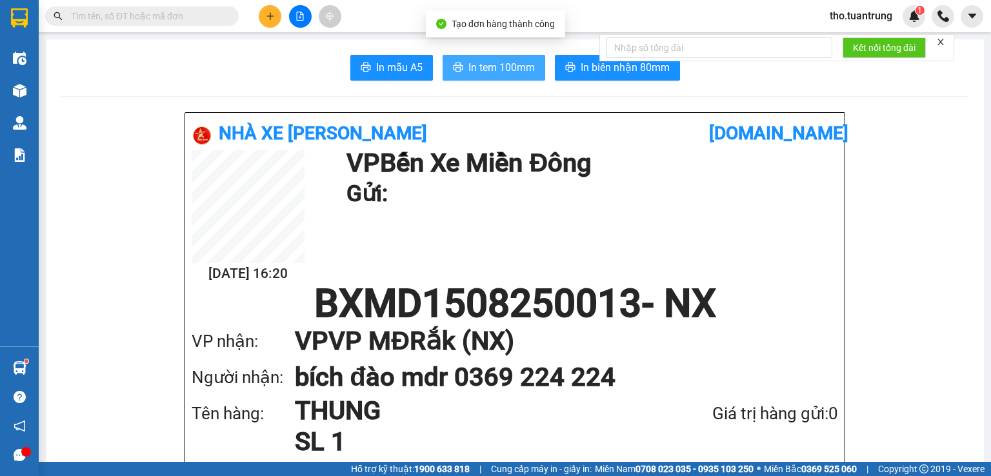
click at [501, 65] on span "In tem 100mm" at bounding box center [501, 67] width 66 height 16
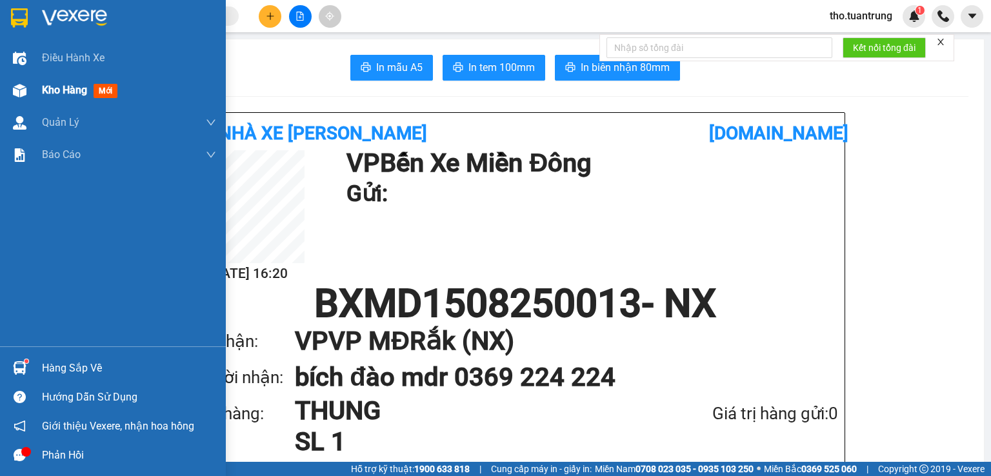
click at [72, 92] on span "Kho hàng" at bounding box center [64, 90] width 45 height 12
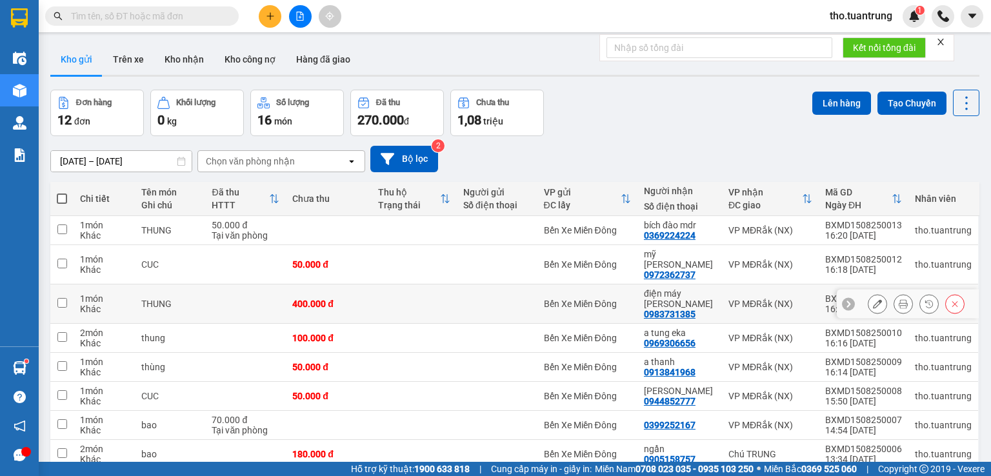
scroll to position [95, 0]
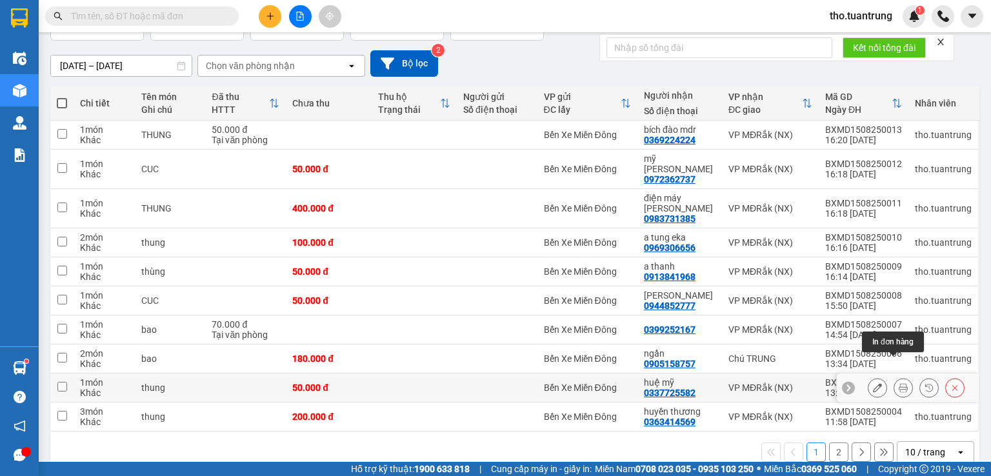
click at [899, 383] on icon at bounding box center [903, 387] width 9 height 9
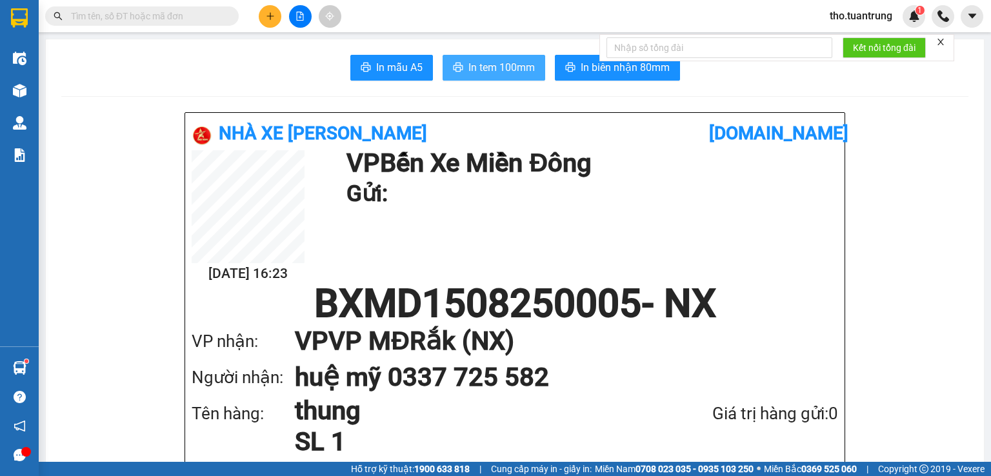
click at [479, 60] on span "In tem 100mm" at bounding box center [501, 67] width 66 height 16
click at [271, 12] on icon "plus" at bounding box center [270, 16] width 9 height 9
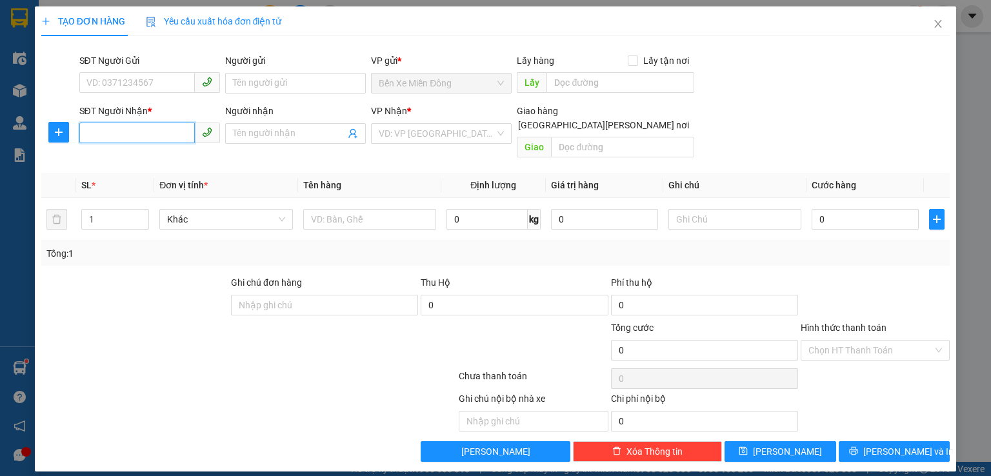
click at [115, 135] on input "SĐT Người Nhận *" at bounding box center [136, 133] width 115 height 21
click at [177, 162] on div "0868488855 - CÔNG TY CHUỐI" at bounding box center [149, 159] width 125 height 14
type input "0868488855"
type input "CÔNG TY CHUỐI"
type input "nta"
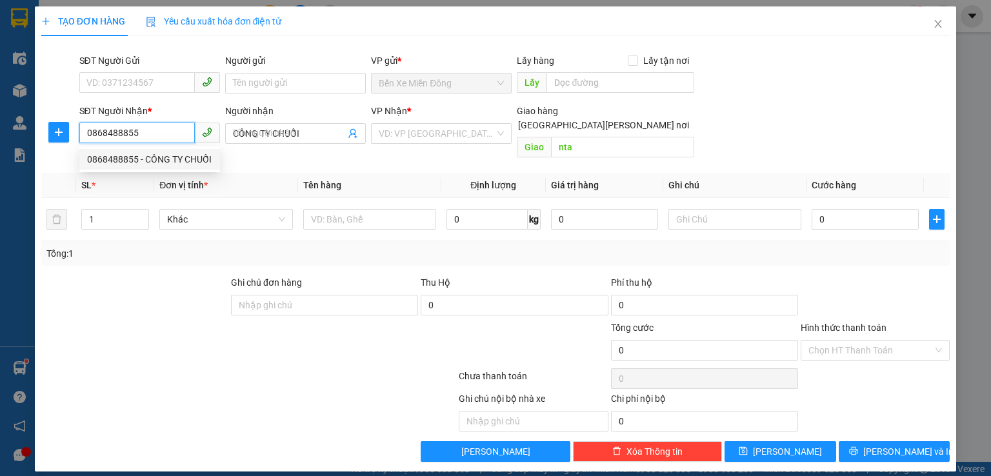
type input "120.000"
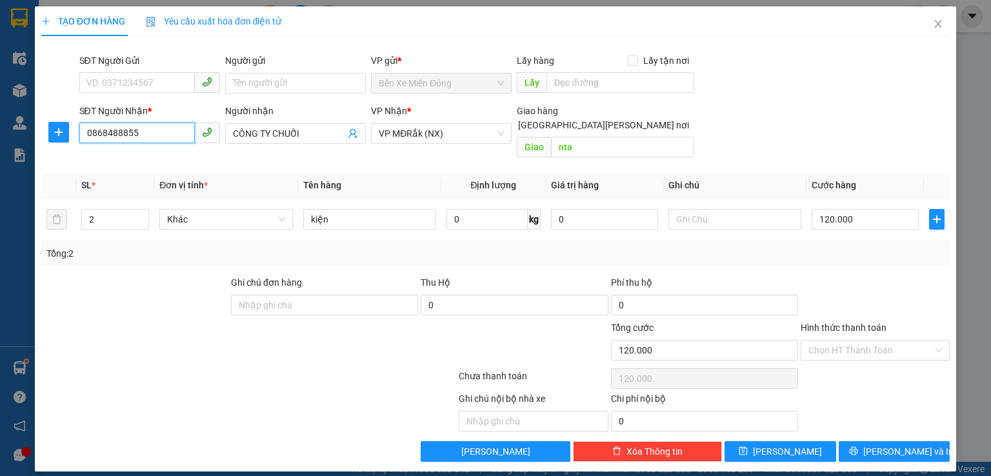
type input "0868488855"
click at [866, 209] on input "120.000" at bounding box center [864, 219] width 107 height 21
type input "0"
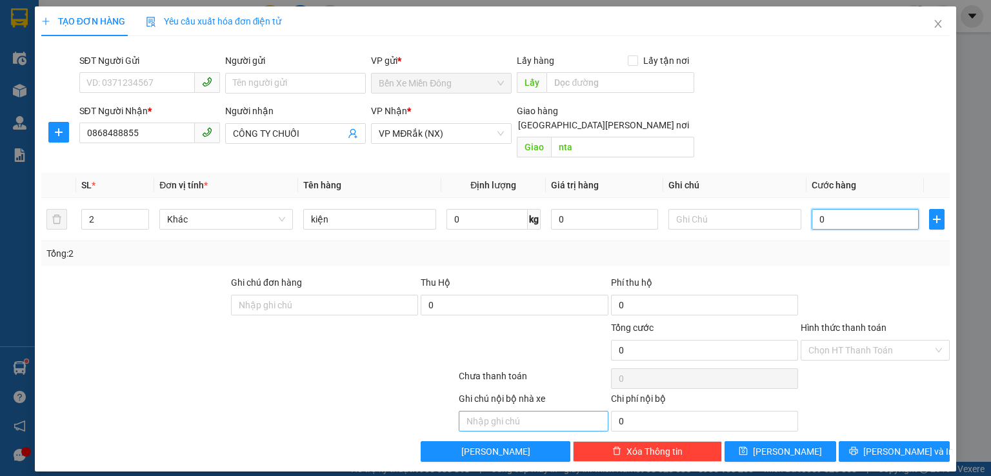
type input "1"
type input "01"
type input "18"
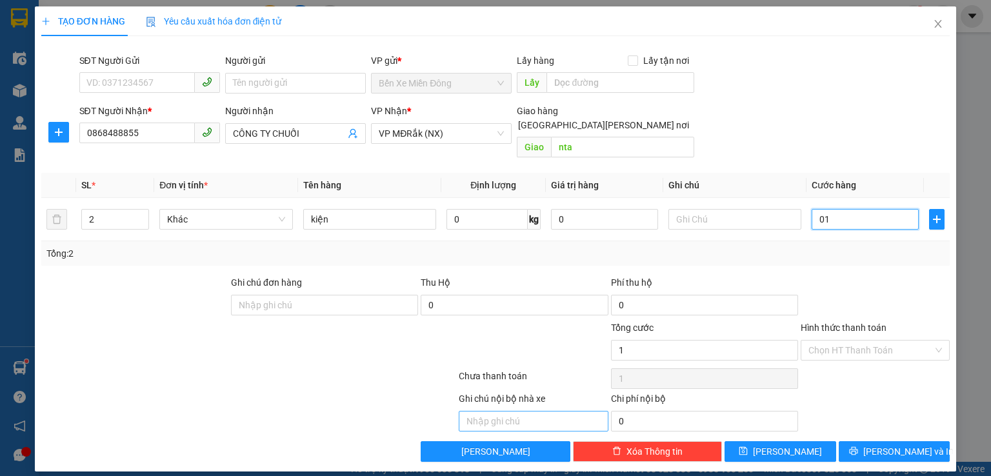
type input "018"
type input "180"
type input "01.800"
type input "1.800"
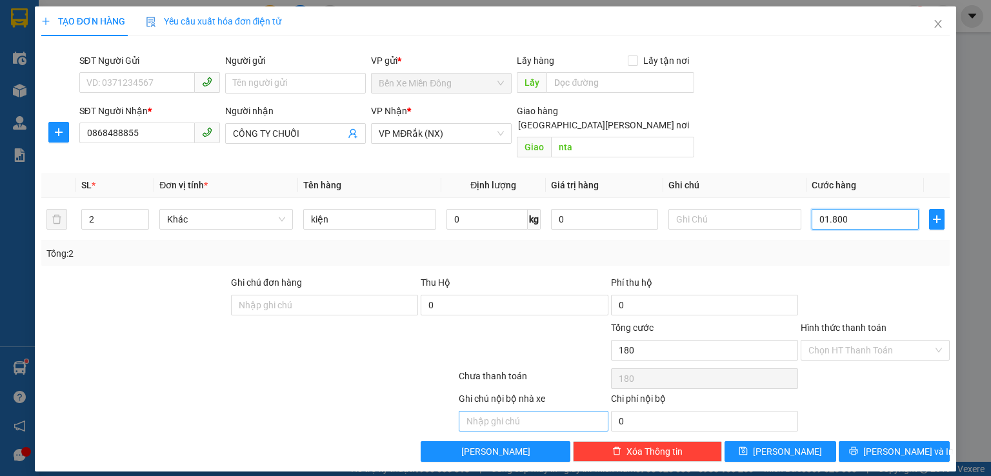
type input "1.800"
type input "18.000"
type input "018.000"
type input "180.000"
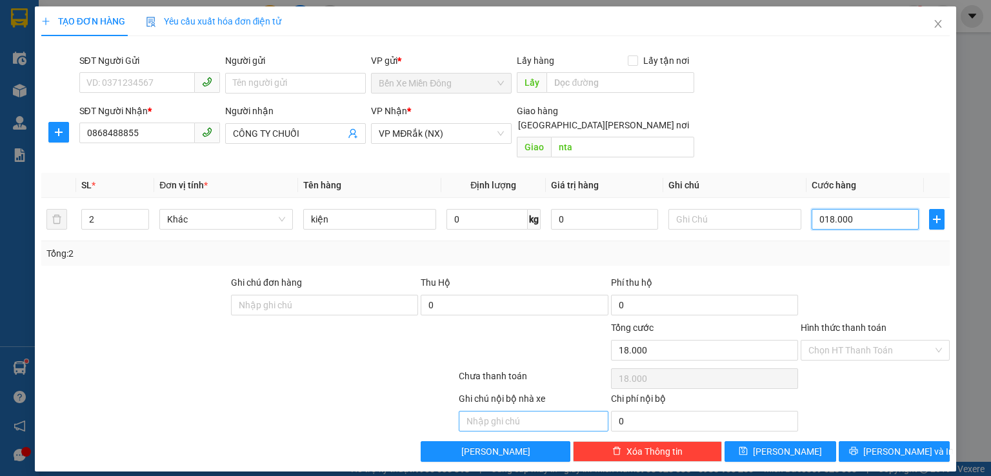
type input "180.000"
click at [895, 341] on input "Hình thức thanh toán" at bounding box center [870, 350] width 124 height 19
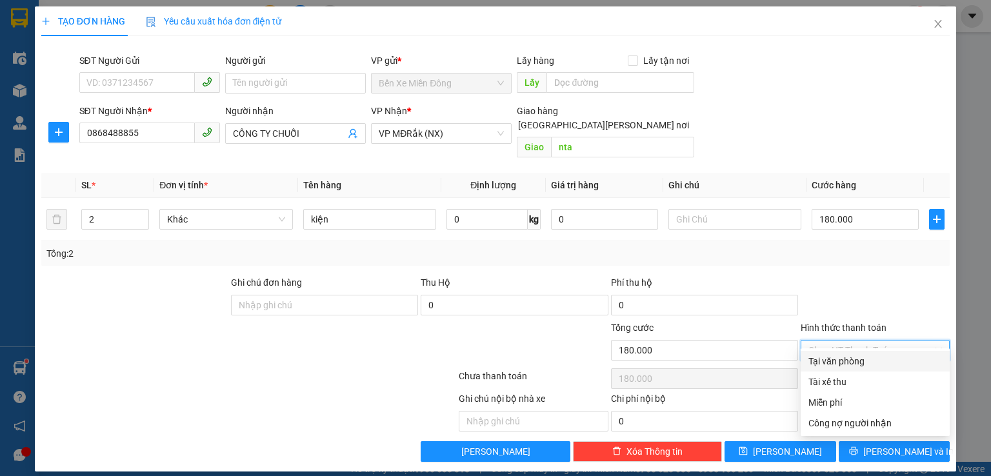
click at [848, 359] on div "Tại văn phòng" at bounding box center [875, 361] width 134 height 14
type input "0"
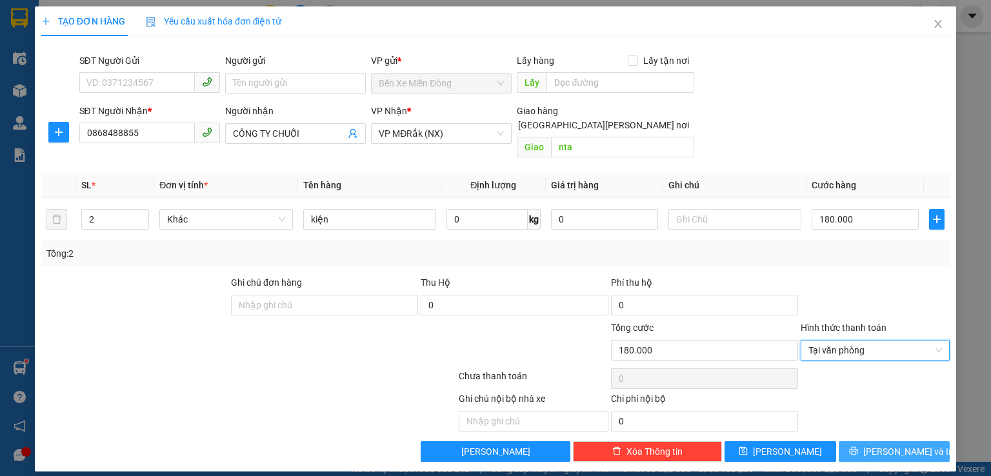
click at [882, 441] on button "[PERSON_NAME] và In" at bounding box center [895, 451] width 112 height 21
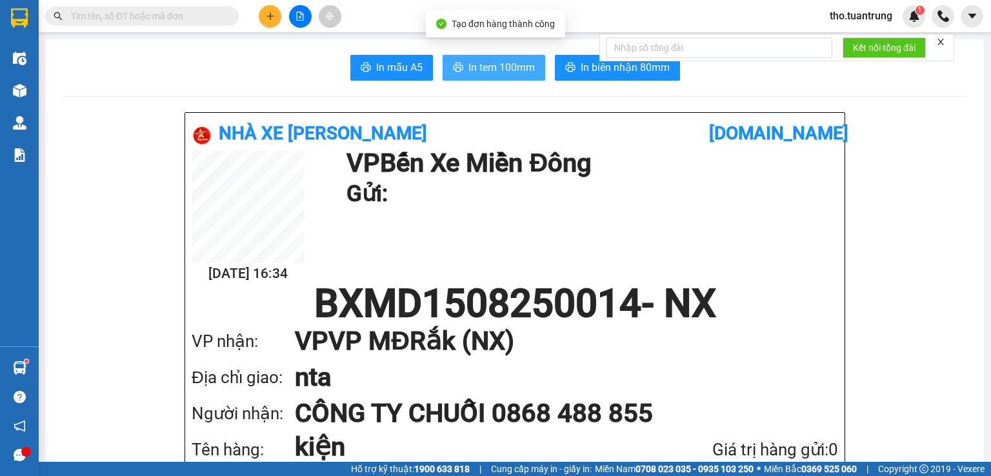
click at [501, 70] on span "In tem 100mm" at bounding box center [501, 67] width 66 height 16
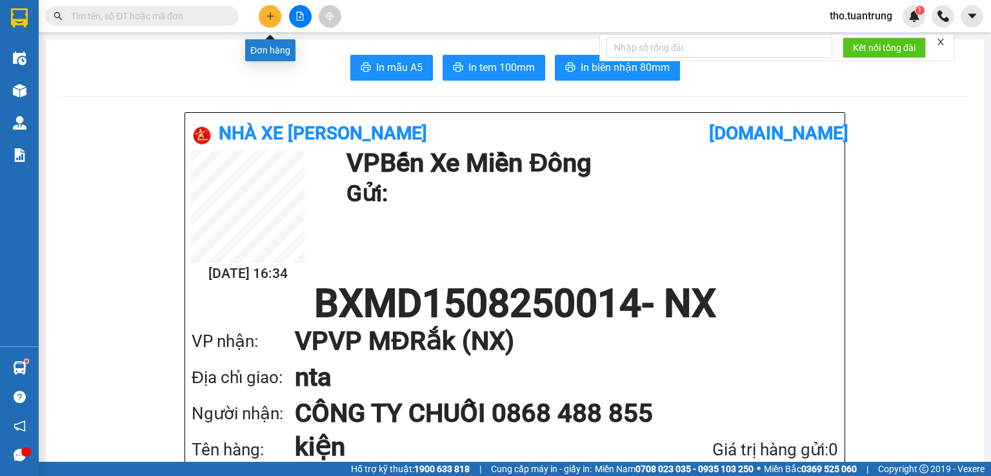
click at [272, 19] on icon "plus" at bounding box center [270, 16] width 9 height 9
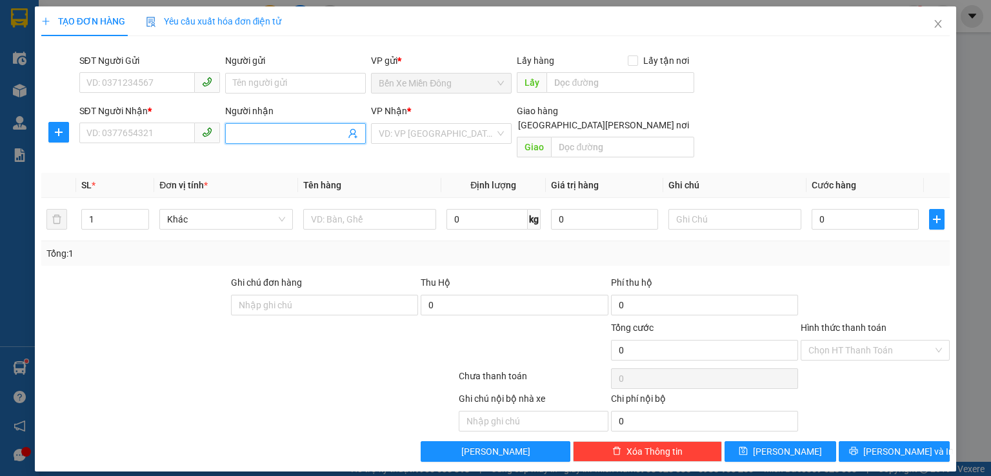
click at [324, 136] on input "Người nhận" at bounding box center [289, 133] width 112 height 14
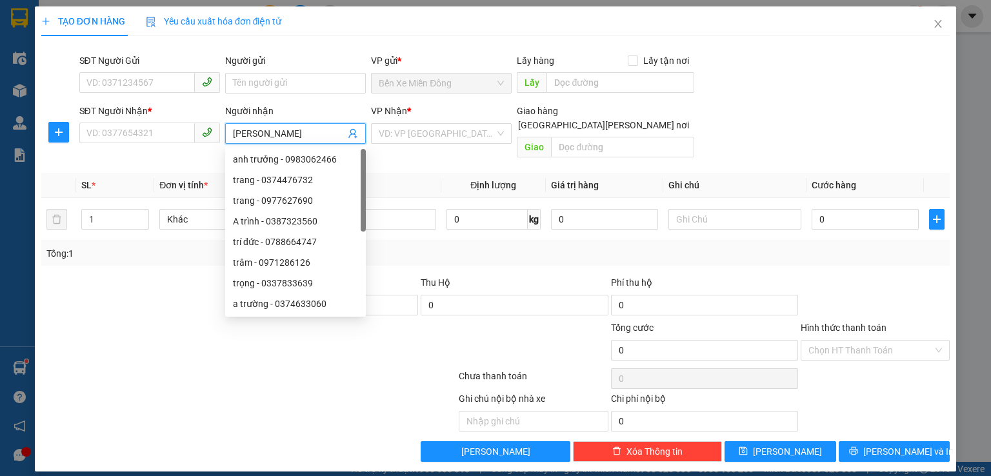
type input "[PERSON_NAME]"
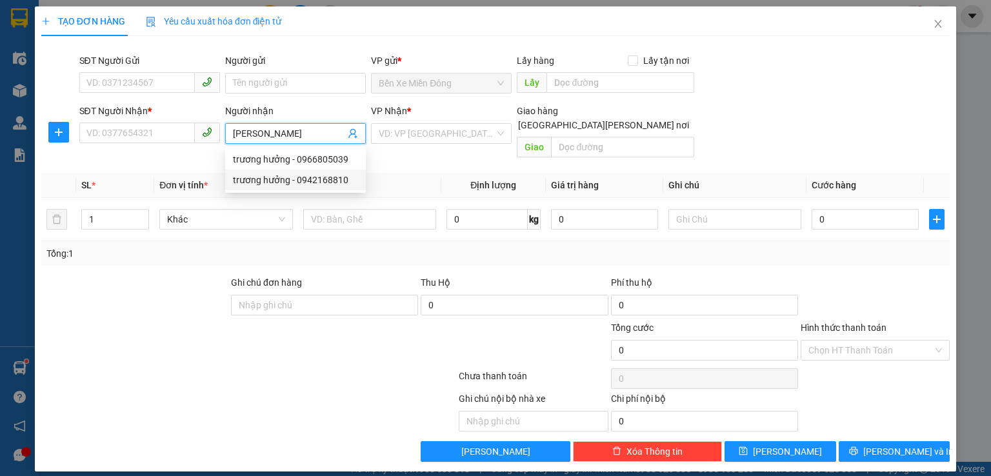
click at [321, 186] on div "trương hưởng - 0942168810" at bounding box center [295, 180] width 125 height 14
type input "0942168810"
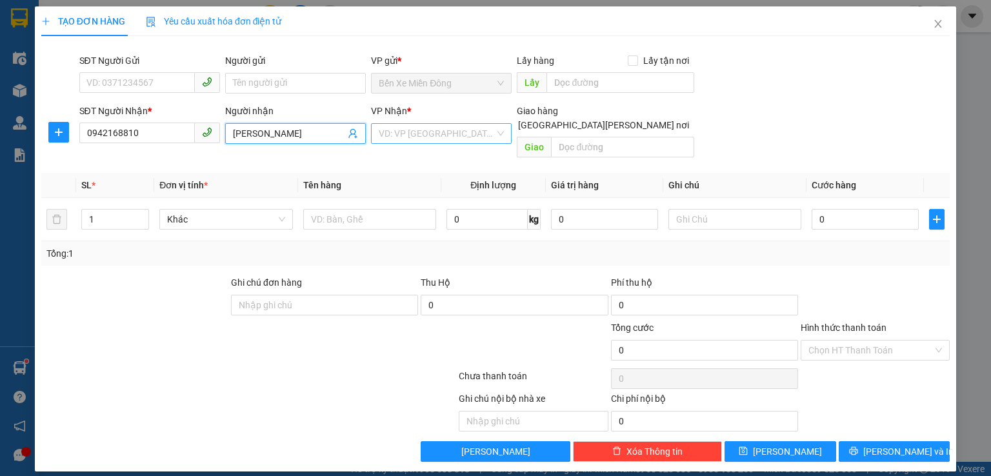
type input "[PERSON_NAME]"
click at [421, 142] on input "search" at bounding box center [437, 133] width 116 height 19
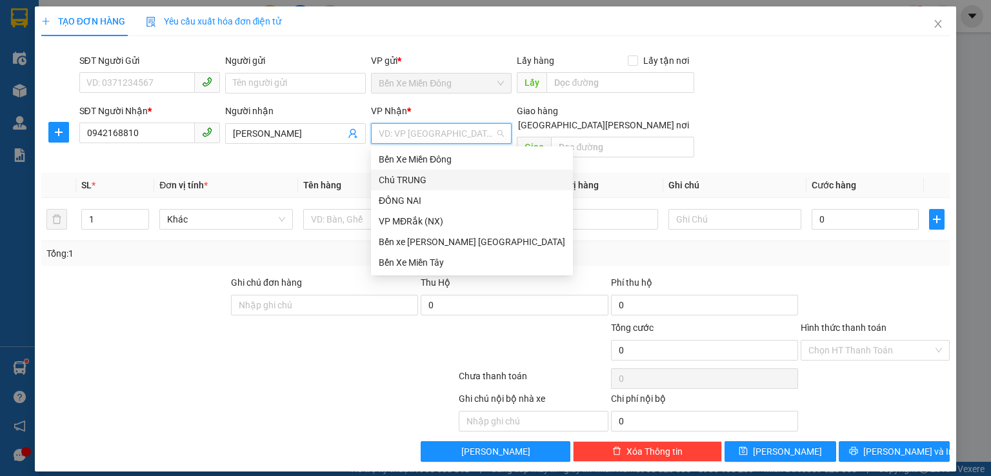
click at [432, 173] on div "Chú TRUNG" at bounding box center [472, 180] width 186 height 14
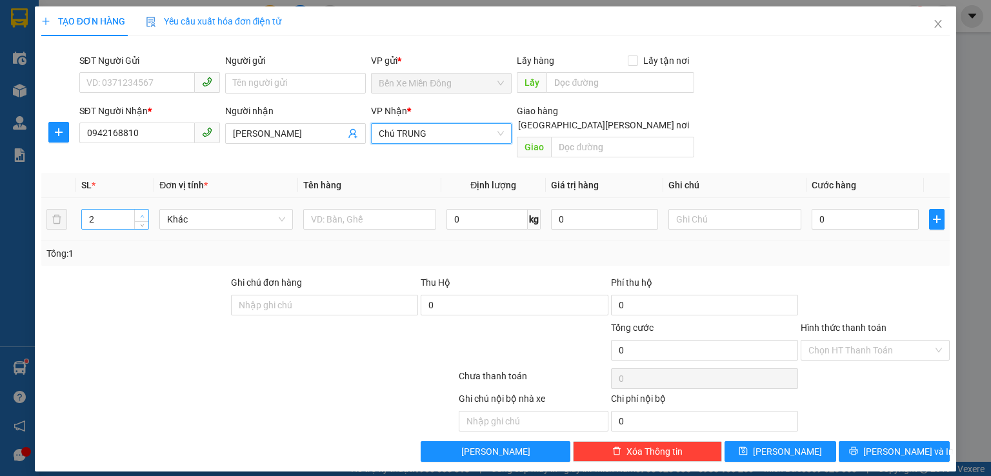
click at [141, 214] on icon "up" at bounding box center [142, 216] width 5 height 5
type input "3"
click at [141, 214] on icon "up" at bounding box center [142, 216] width 5 height 5
click at [349, 212] on input "text" at bounding box center [369, 219] width 133 height 21
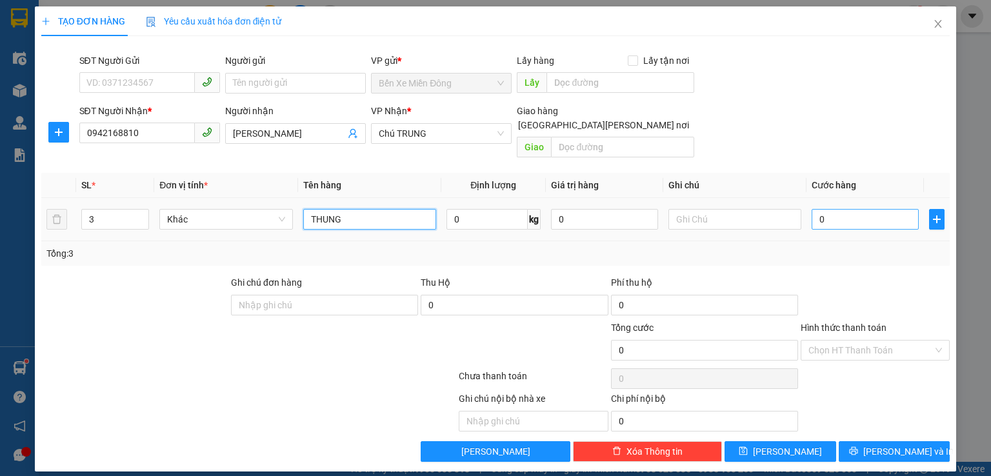
type input "THUNG"
click at [842, 209] on input "0" at bounding box center [864, 219] width 107 height 21
type input "1"
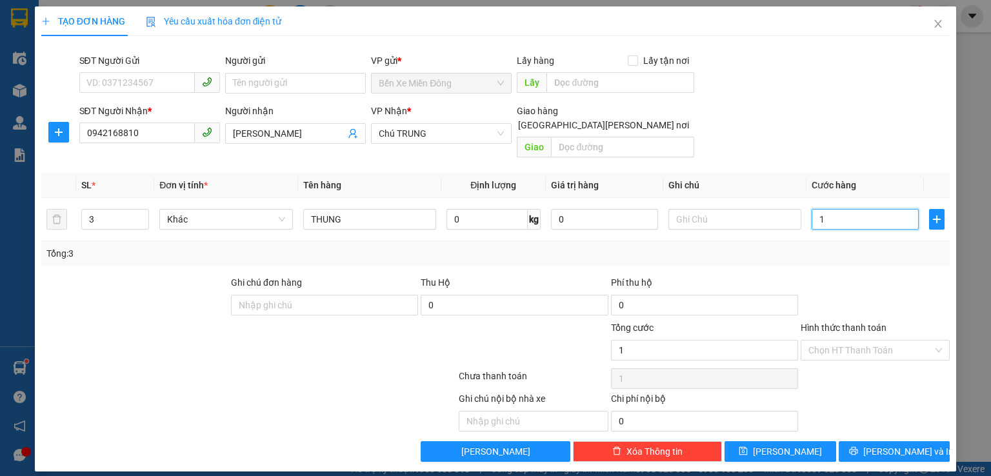
type input "14"
type input "140"
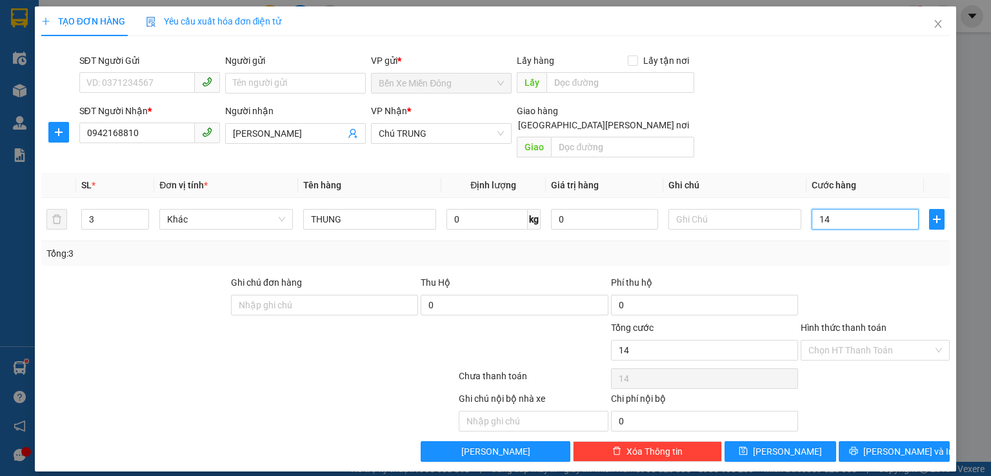
type input "140"
type input "1.400"
type input "14.000"
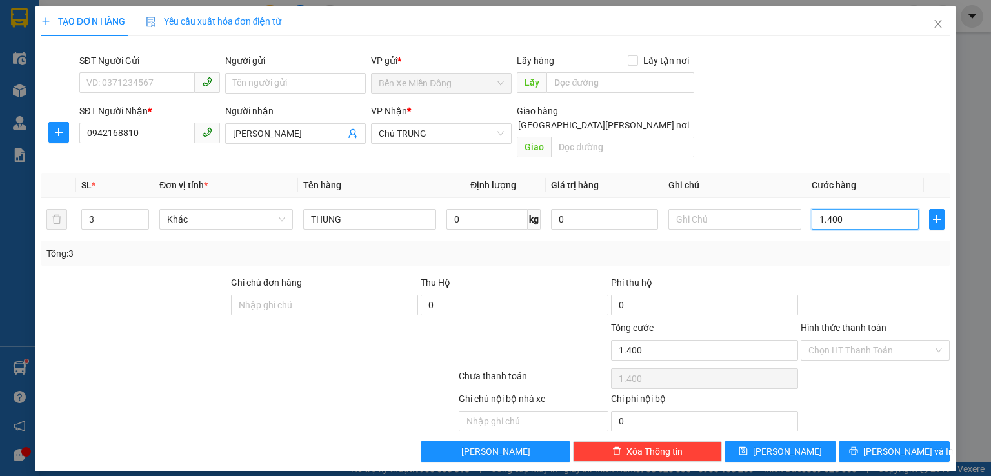
type input "14.000"
type input "140.000"
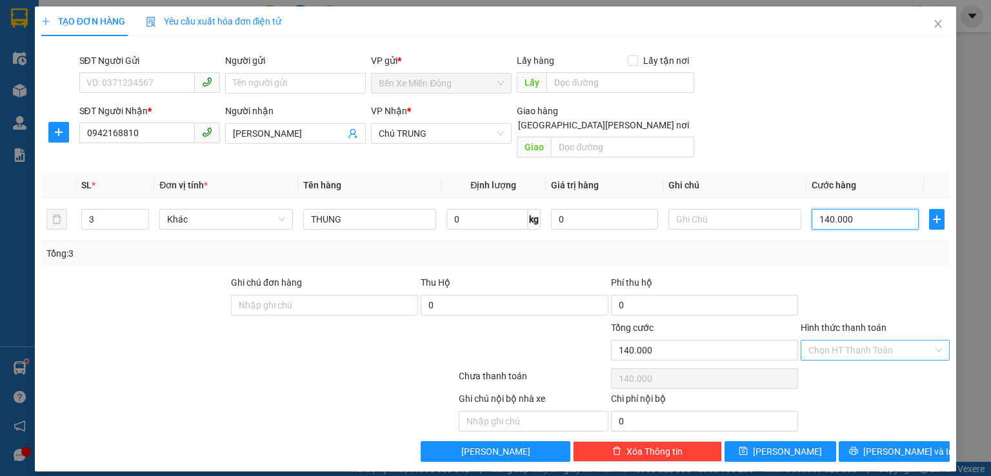
type input "140.000"
click at [851, 342] on input "Hình thức thanh toán" at bounding box center [870, 350] width 124 height 19
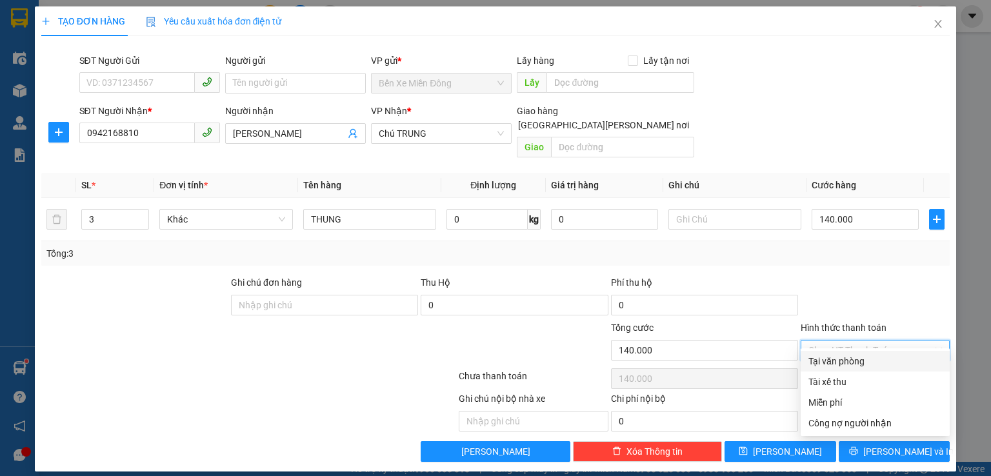
click at [859, 357] on div "Tại văn phòng" at bounding box center [875, 361] width 134 height 14
type input "0"
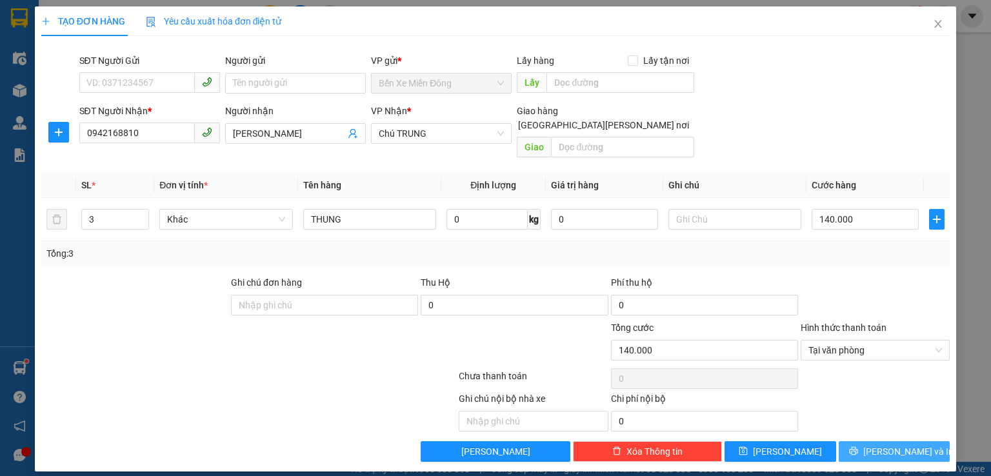
click at [919, 444] on span "[PERSON_NAME] và In" at bounding box center [908, 451] width 90 height 14
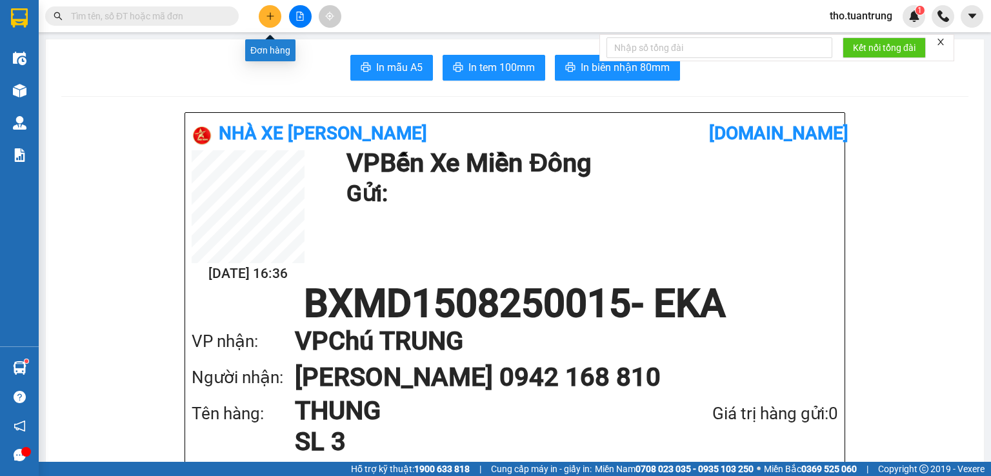
click at [273, 19] on icon "plus" at bounding box center [270, 16] width 9 height 9
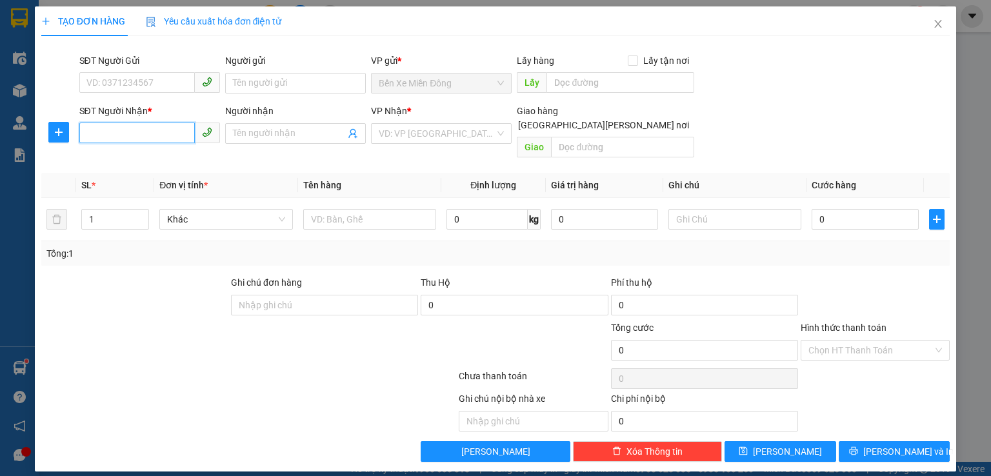
click at [90, 130] on input "SĐT Người Nhận *" at bounding box center [136, 133] width 115 height 21
type input "0848327327"
click at [317, 135] on input "Người nhận" at bounding box center [289, 133] width 112 height 14
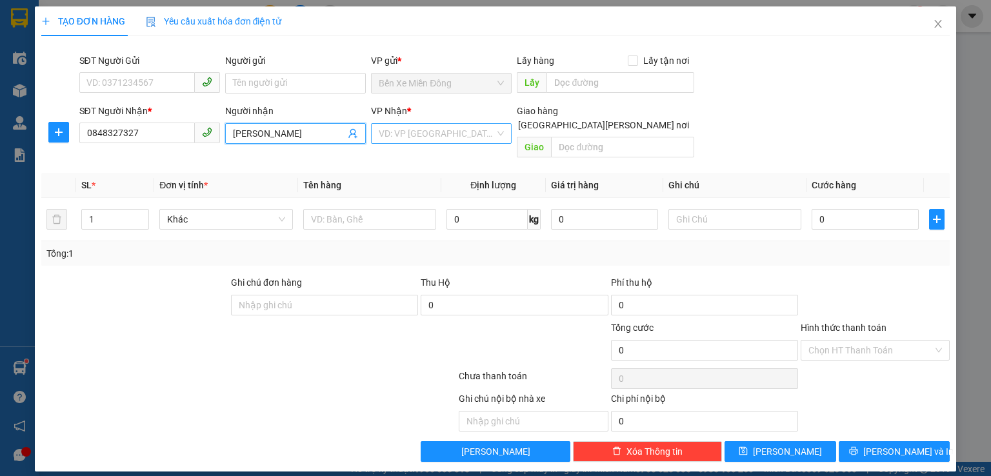
click at [461, 143] on div "VD: VP [GEOGRAPHIC_DATA]" at bounding box center [441, 133] width 141 height 21
type input "[PERSON_NAME]"
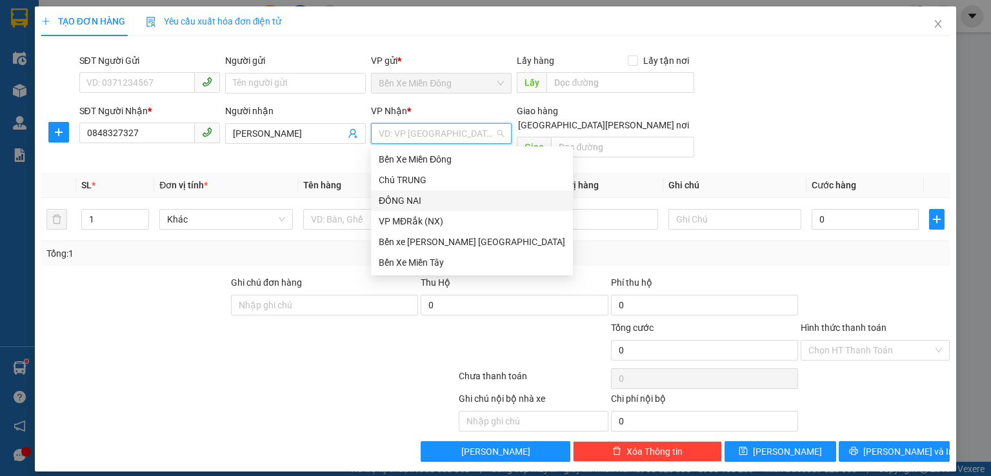
click at [410, 200] on div "ĐỒNG NAI" at bounding box center [472, 201] width 186 height 14
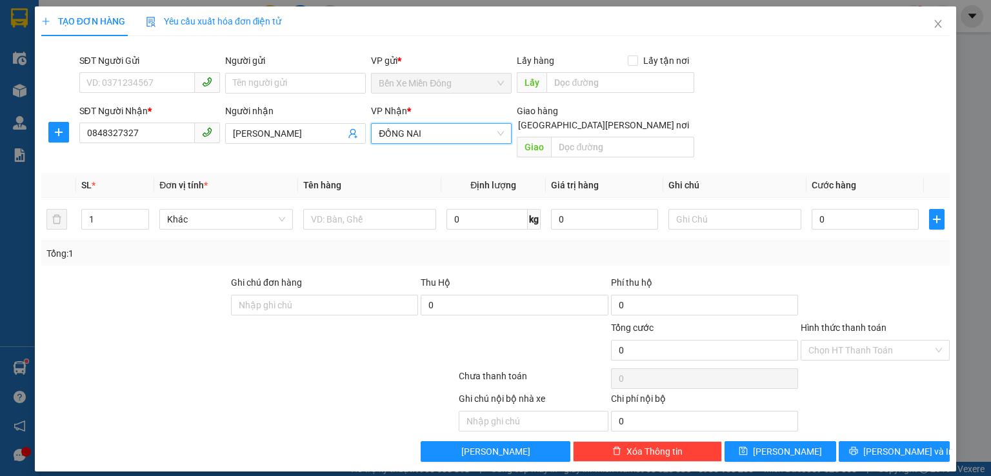
click at [439, 129] on span "ĐỒNG NAI" at bounding box center [441, 133] width 125 height 19
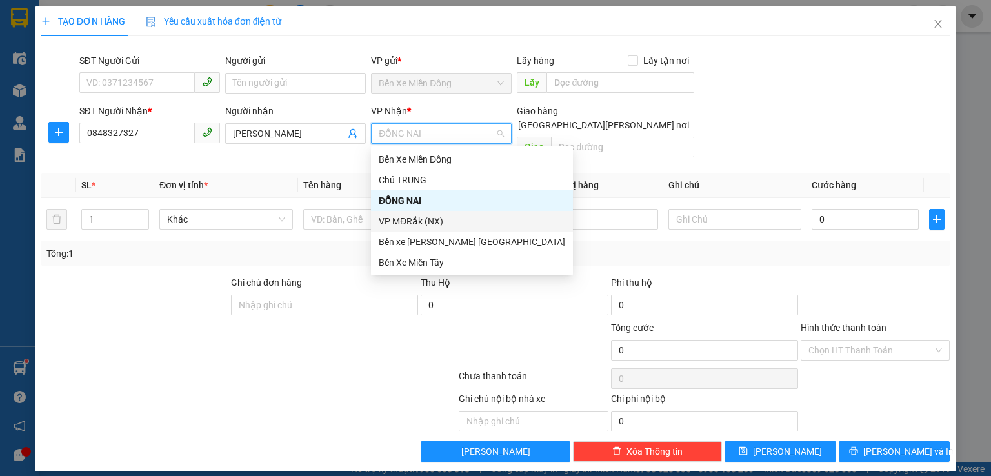
click at [426, 220] on div "VP MĐRắk (NX)" at bounding box center [472, 221] width 186 height 14
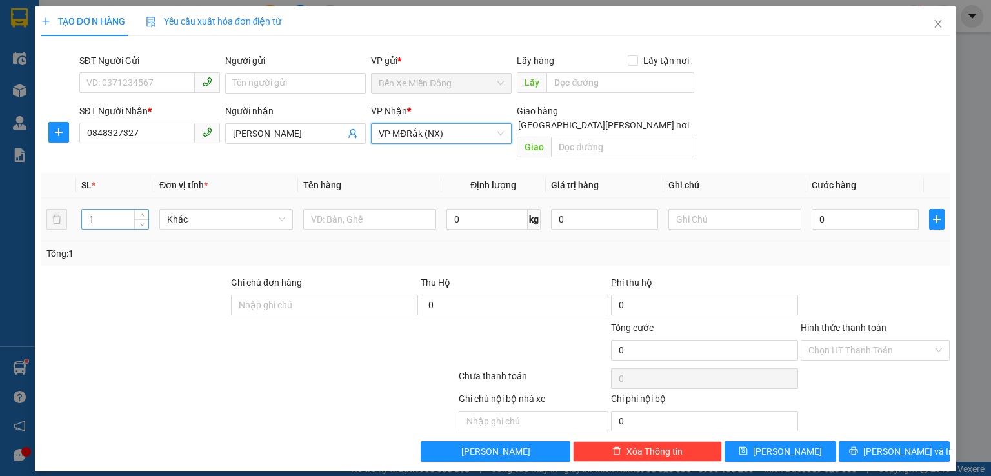
click at [110, 210] on input "1" at bounding box center [115, 219] width 66 height 19
type input "7"
click at [333, 210] on input "text" at bounding box center [369, 219] width 133 height 21
type input "X"
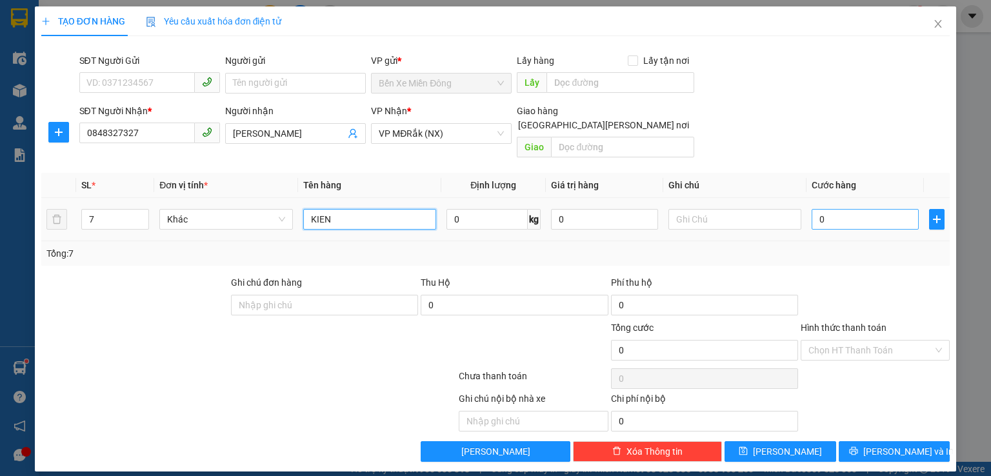
type input "KIEN"
click at [848, 209] on input "0" at bounding box center [864, 219] width 107 height 21
type input "3"
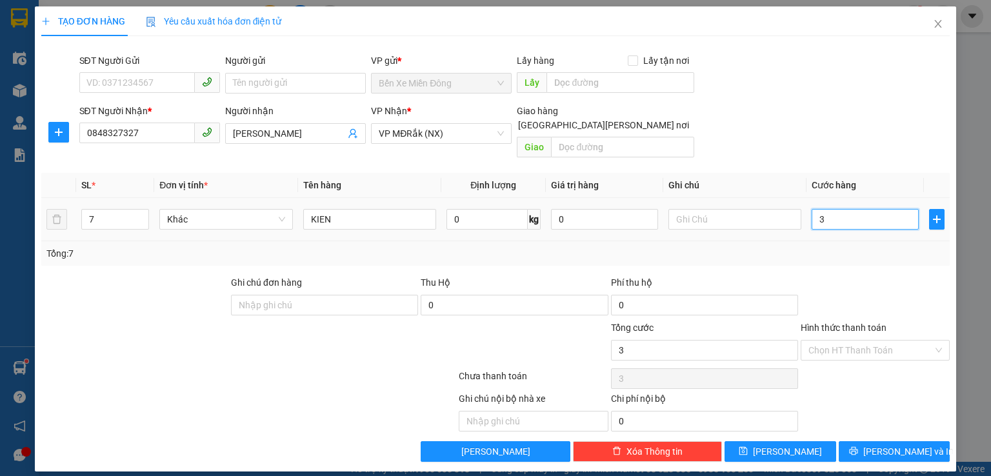
type input "35"
type input "350"
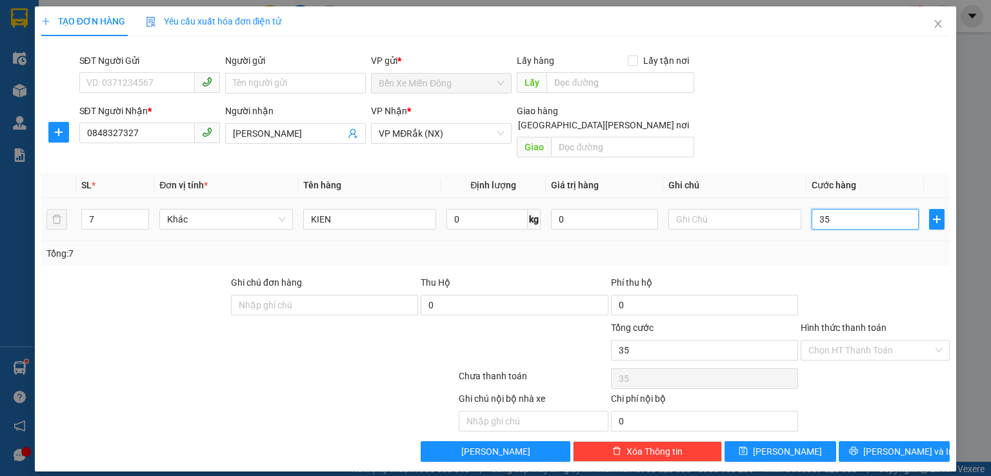
type input "350"
type input "3.500"
type input "35.000"
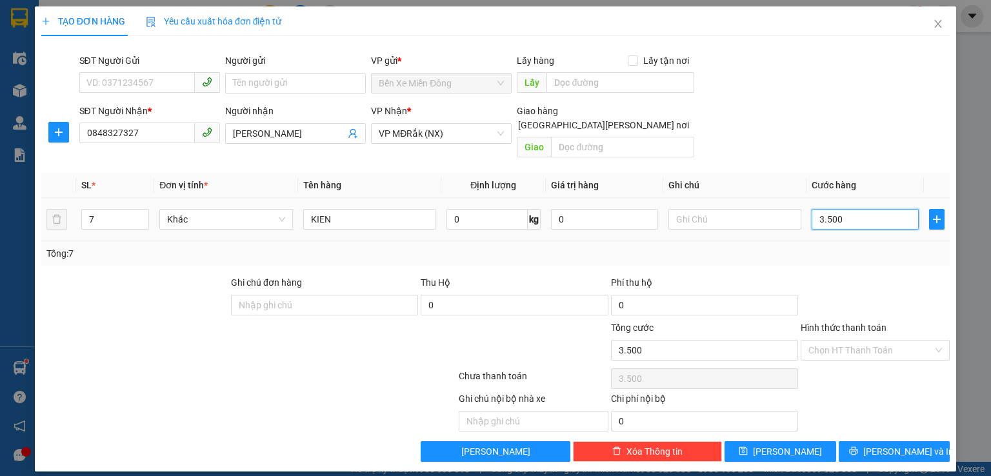
type input "35.000"
type input "350.000"
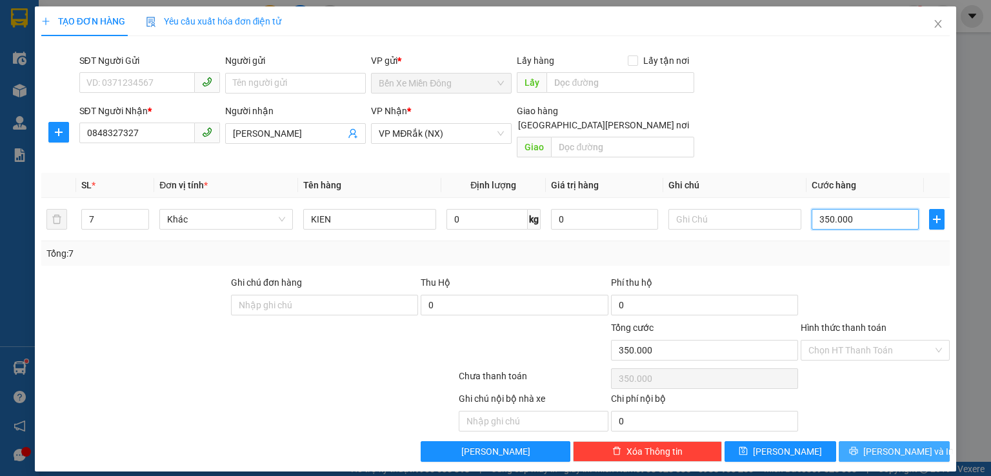
type input "350.000"
click at [890, 444] on span "[PERSON_NAME] và In" at bounding box center [908, 451] width 90 height 14
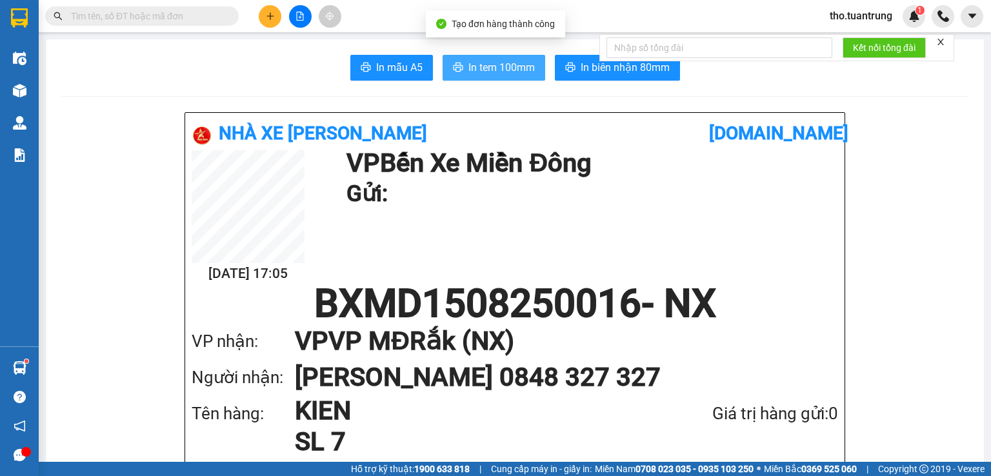
click at [487, 63] on span "In tem 100mm" at bounding box center [501, 67] width 66 height 16
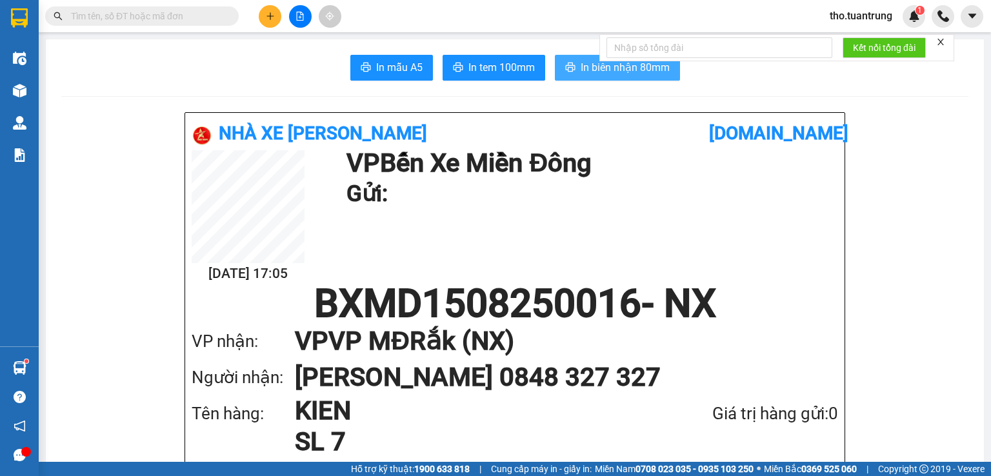
click at [611, 71] on span "In biên nhận 80mm" at bounding box center [625, 67] width 89 height 16
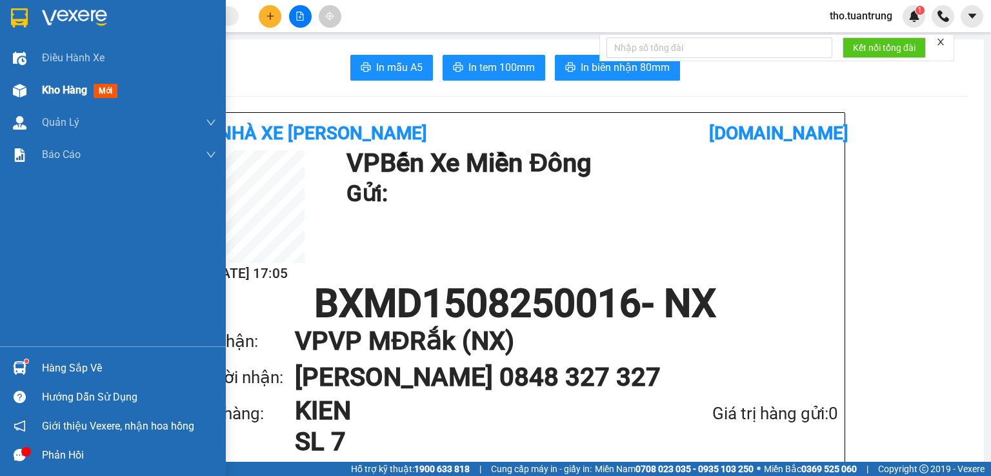
click at [77, 91] on span "Kho hàng" at bounding box center [64, 90] width 45 height 12
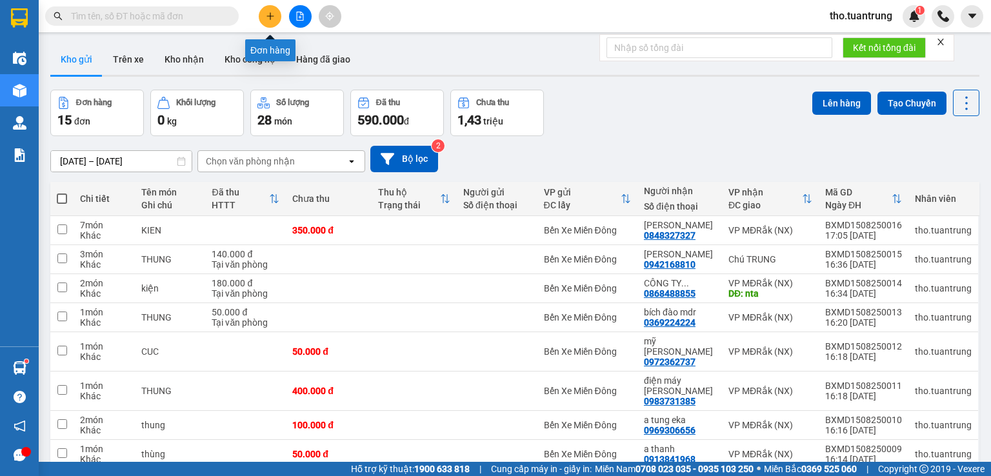
click at [273, 16] on icon "plus" at bounding box center [269, 15] width 7 height 1
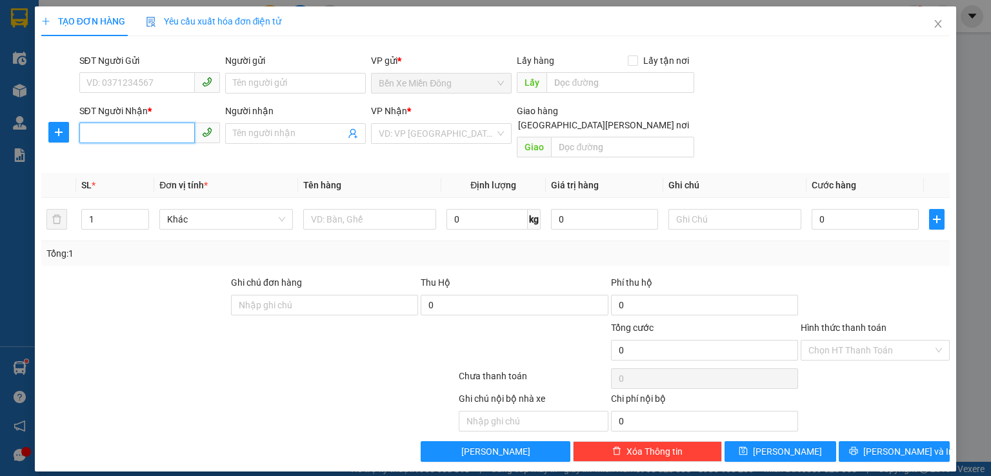
click at [115, 137] on input "SĐT Người Nhận *" at bounding box center [136, 133] width 115 height 21
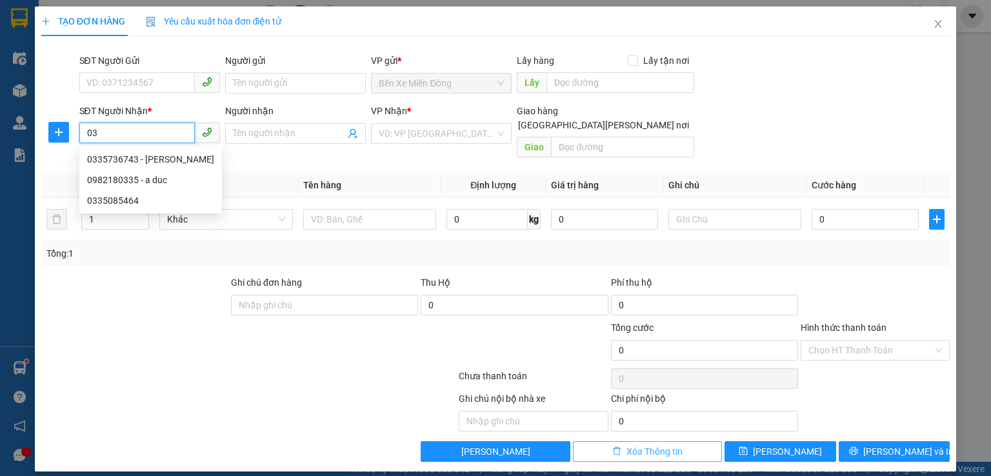
type input "0"
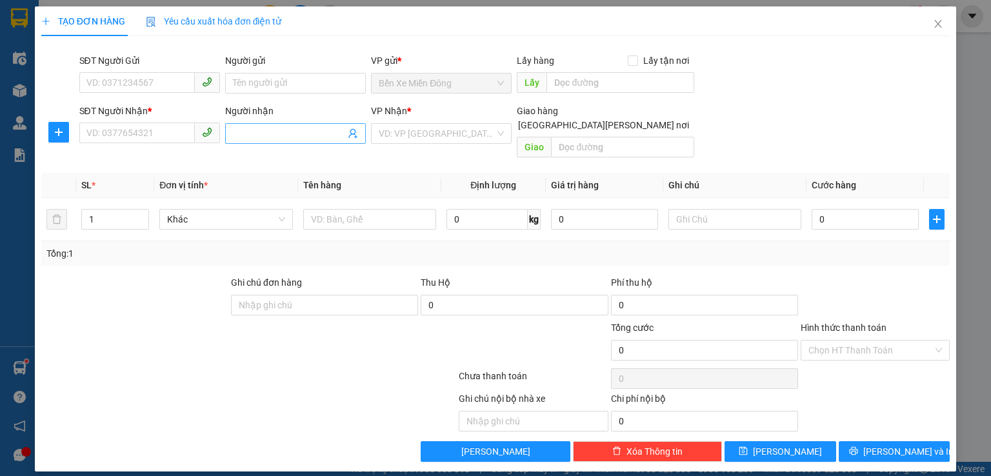
click at [262, 126] on input "Người nhận" at bounding box center [289, 133] width 112 height 14
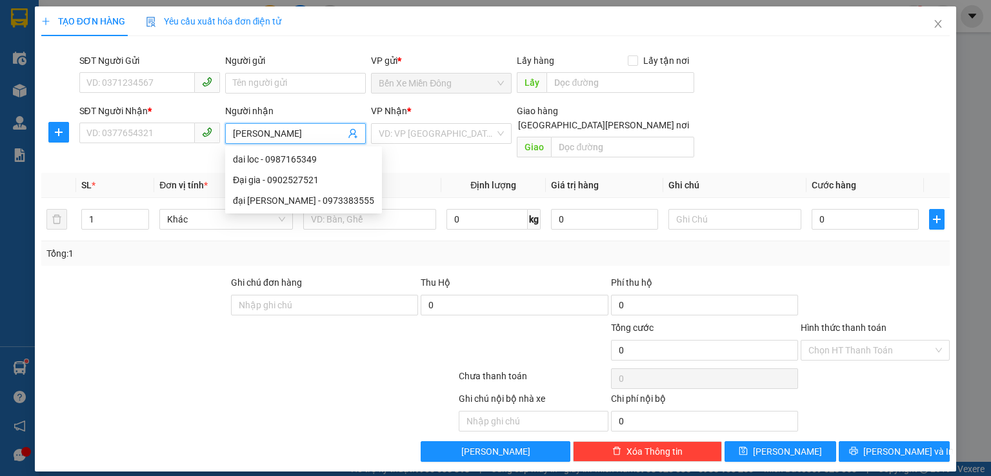
type input "[PERSON_NAME]"
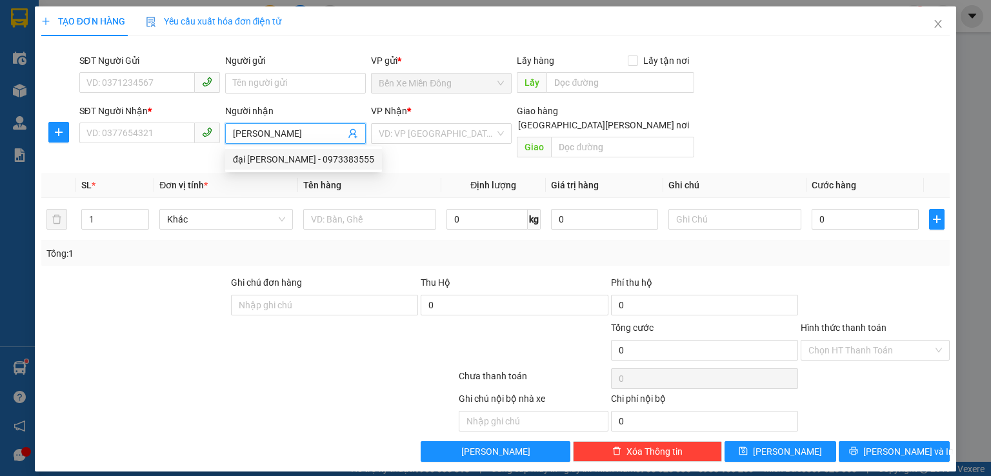
click at [286, 153] on div "đại [PERSON_NAME] - 0973383555" at bounding box center [303, 159] width 141 height 14
type input "0973383555"
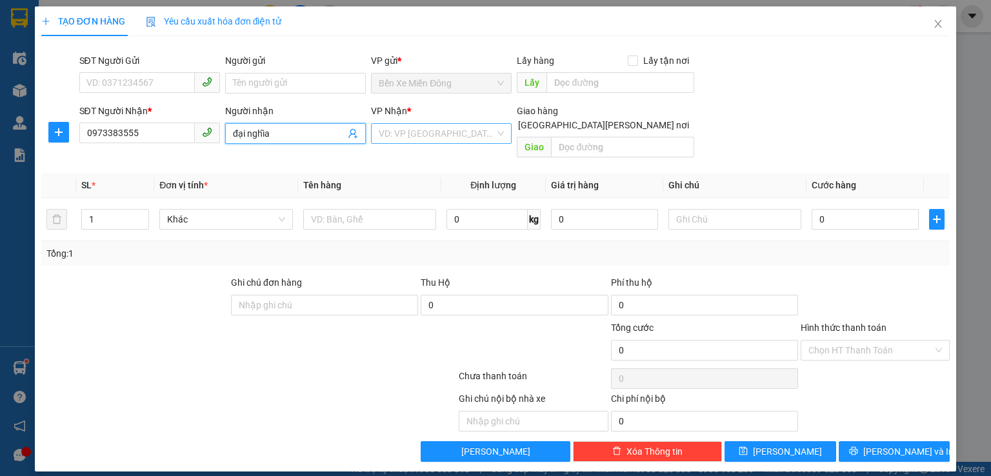
type input "đại nghĩa"
click at [405, 139] on input "search" at bounding box center [437, 133] width 116 height 19
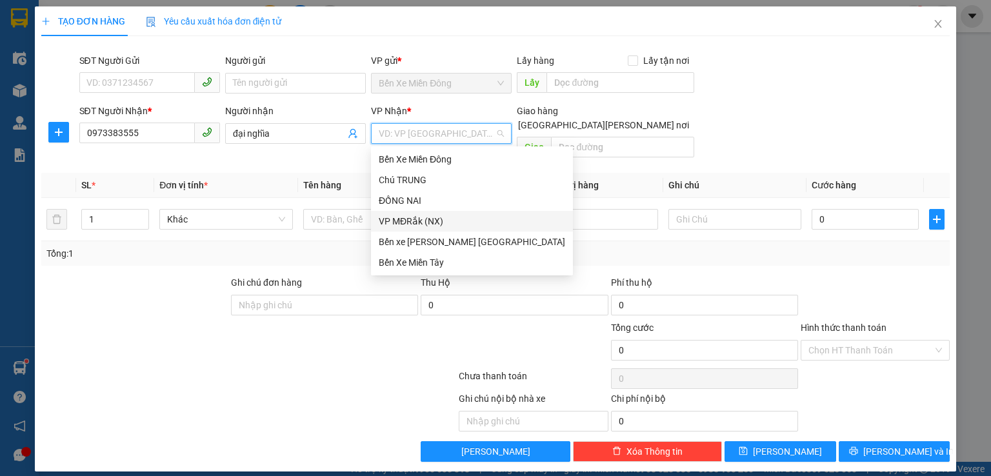
click at [409, 221] on div "VP MĐRắk (NX)" at bounding box center [472, 221] width 186 height 14
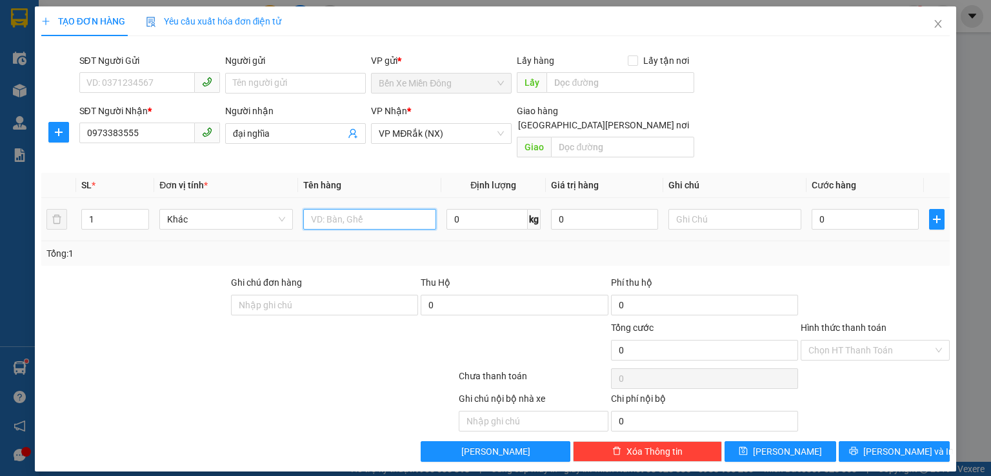
click at [328, 209] on input "text" at bounding box center [369, 219] width 133 height 21
type input "5CAY"
click at [837, 209] on input "0" at bounding box center [864, 219] width 107 height 21
type input "2"
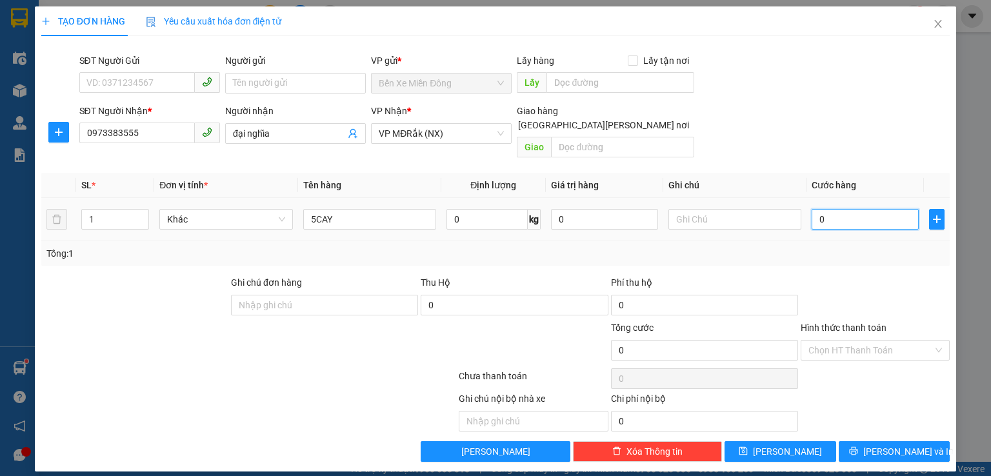
type input "2"
type input "20"
type input "200"
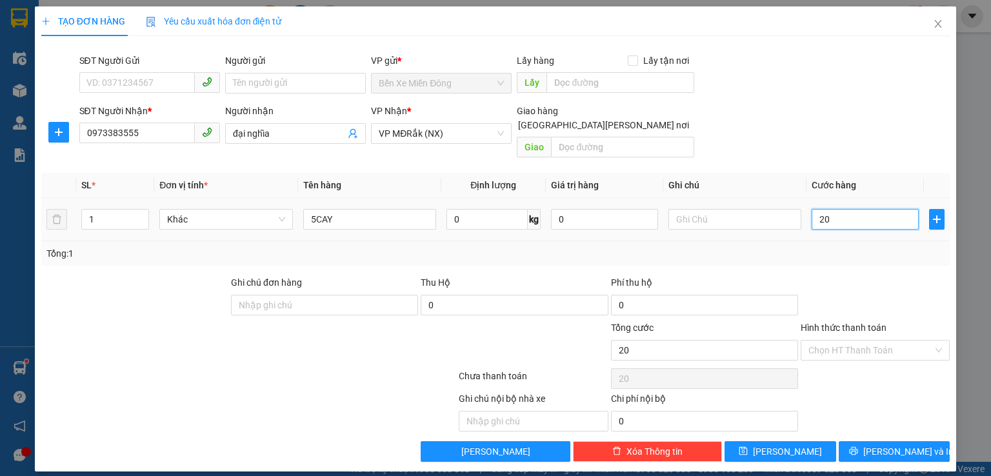
type input "200"
type input "2.000"
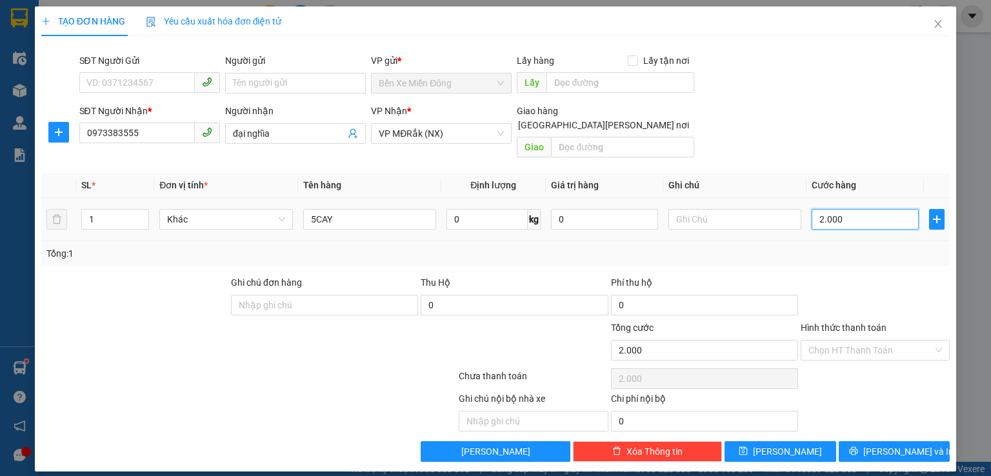
type input "20.000"
type input "200.000"
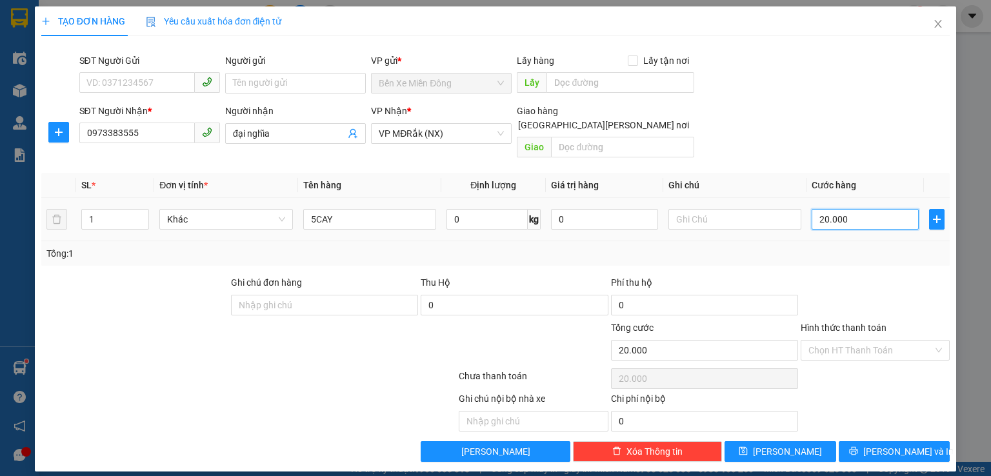
type input "200.000"
click at [893, 444] on span "[PERSON_NAME] và In" at bounding box center [908, 451] width 90 height 14
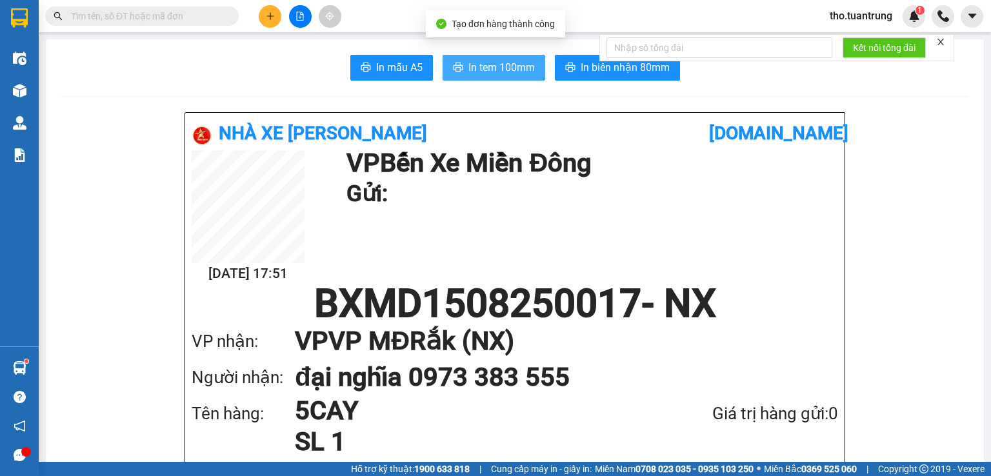
click at [511, 66] on span "In tem 100mm" at bounding box center [501, 67] width 66 height 16
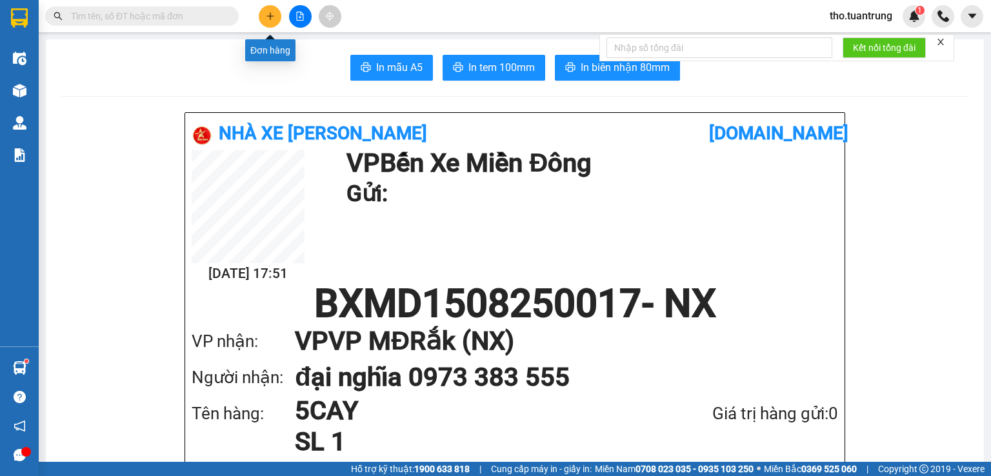
click at [271, 14] on icon "plus" at bounding box center [270, 16] width 9 height 9
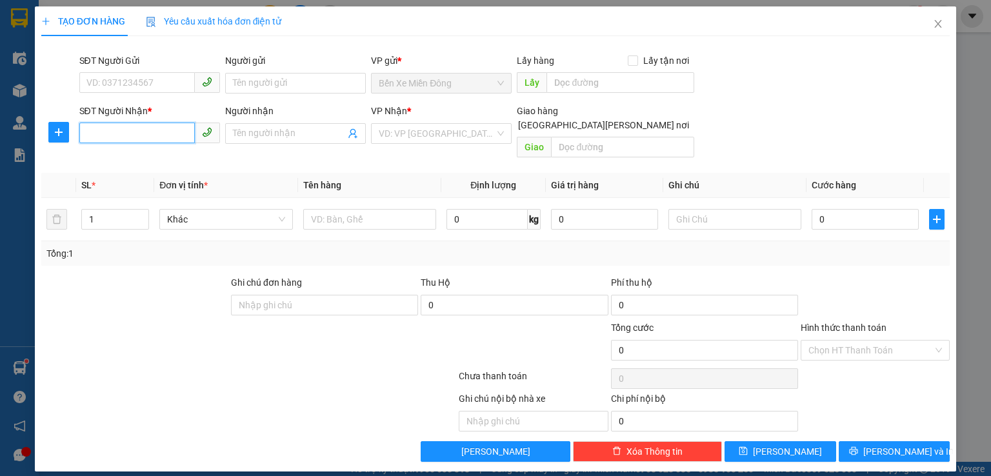
click at [159, 132] on input "SĐT Người Nhận *" at bounding box center [136, 133] width 115 height 21
click at [150, 158] on div "0975987931 - a bi" at bounding box center [149, 159] width 125 height 14
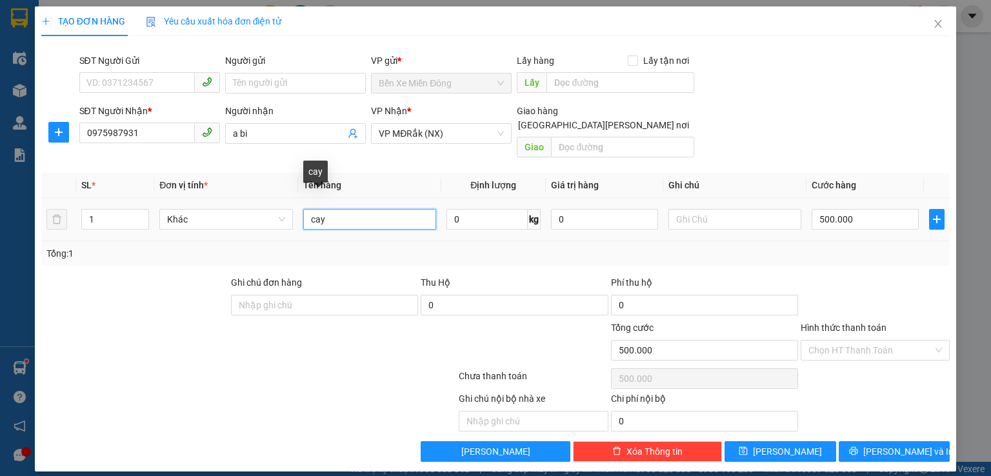
click at [348, 210] on input "cay" at bounding box center [369, 219] width 133 height 21
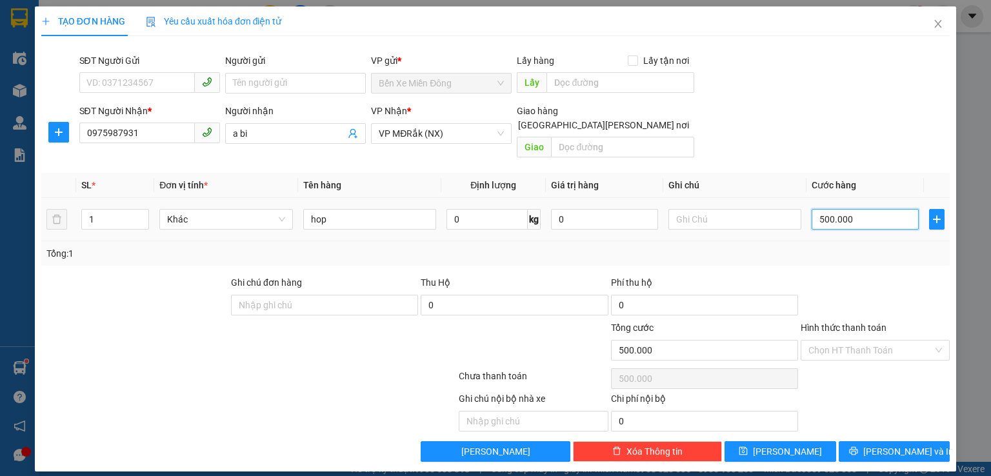
click at [889, 209] on input "500.000" at bounding box center [864, 219] width 107 height 21
click at [907, 341] on input "Hình thức thanh toán" at bounding box center [870, 350] width 124 height 19
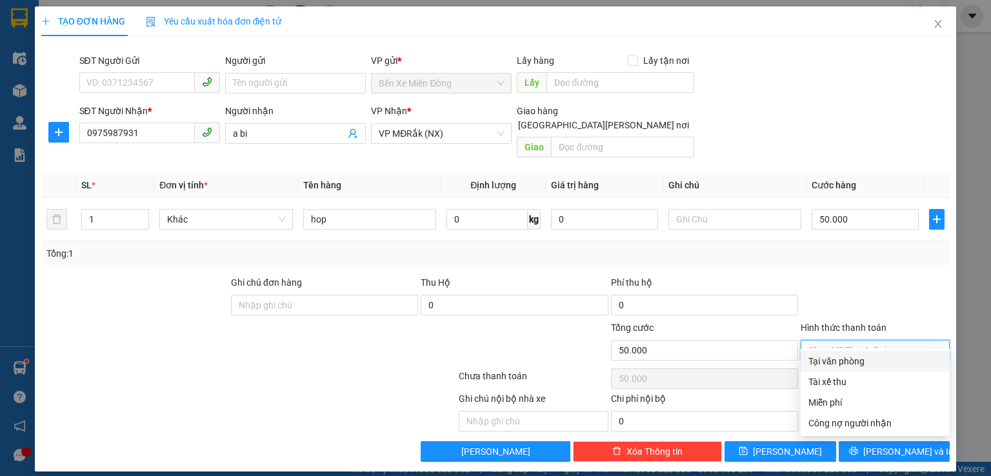
click at [895, 357] on div "Tại văn phòng" at bounding box center [875, 361] width 134 height 14
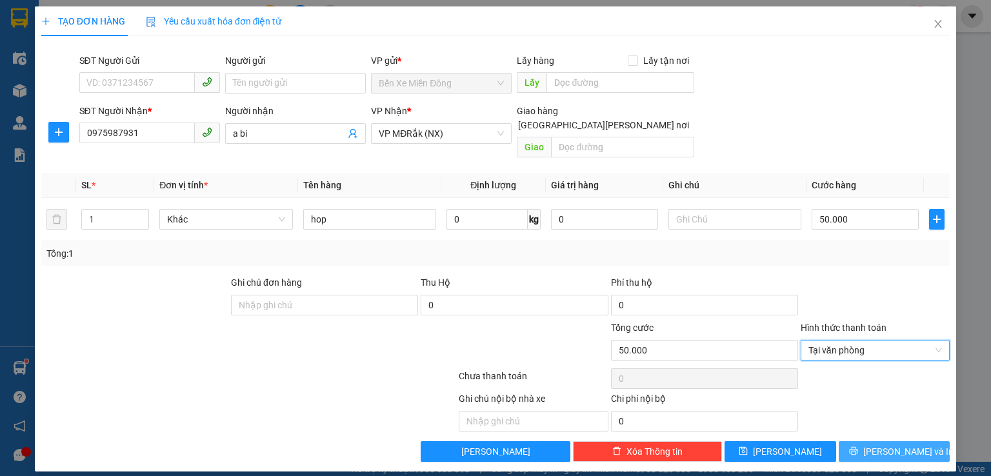
click at [903, 444] on span "[PERSON_NAME] và In" at bounding box center [908, 451] width 90 height 14
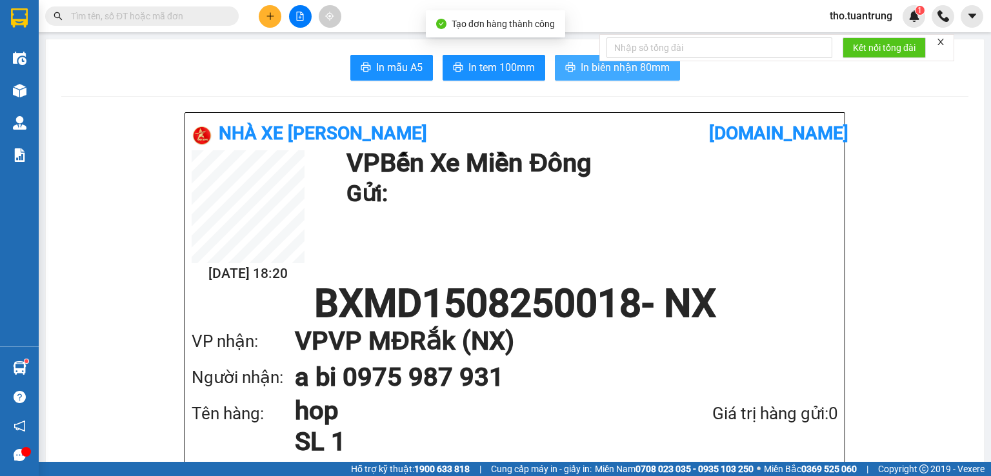
click at [581, 69] on span "In biên nhận 80mm" at bounding box center [625, 67] width 89 height 16
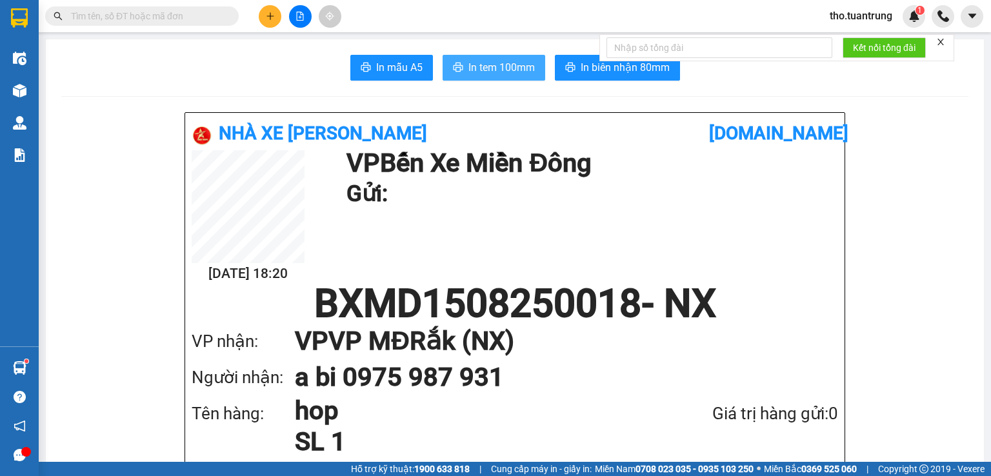
click at [506, 78] on button "In tem 100mm" at bounding box center [493, 68] width 103 height 26
click at [268, 17] on icon "plus" at bounding box center [270, 16] width 9 height 9
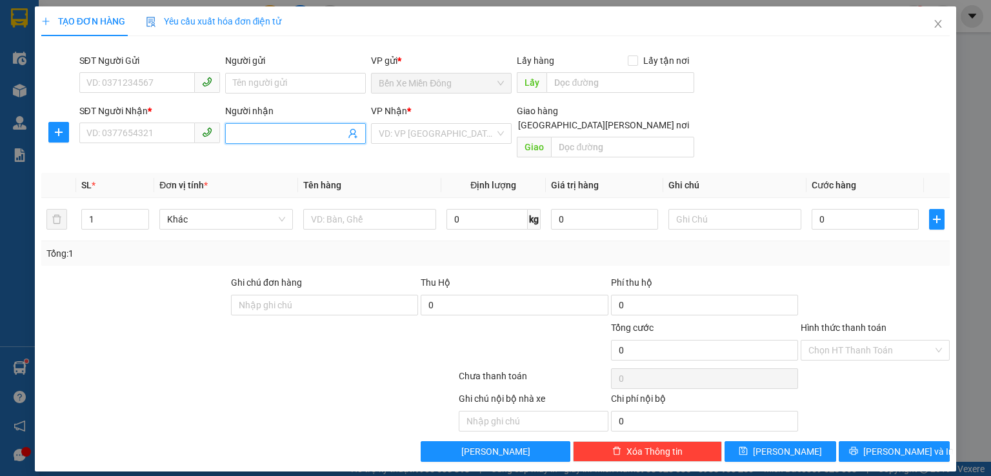
click at [273, 139] on input "Người nhận" at bounding box center [289, 133] width 112 height 14
click at [263, 157] on div "[PERSON_NAME] - 0934808037" at bounding box center [296, 159] width 127 height 14
click at [439, 134] on input "search" at bounding box center [437, 133] width 116 height 19
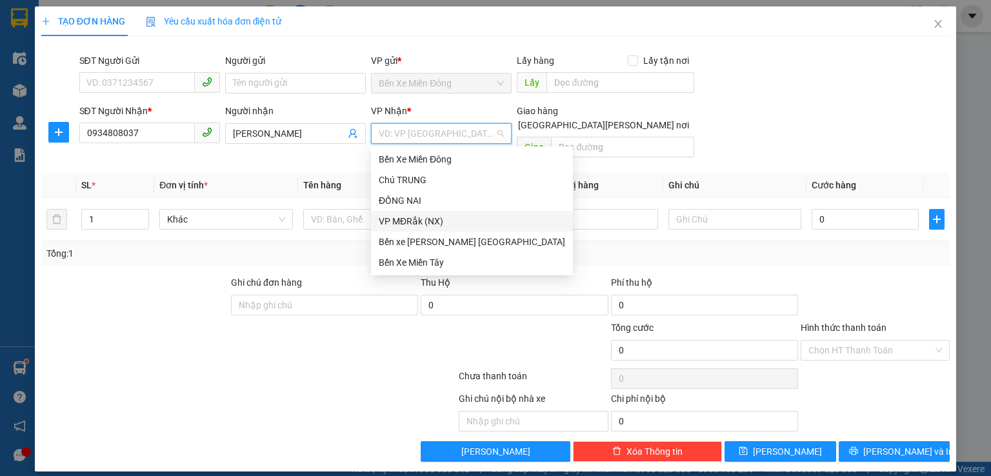
click at [435, 225] on div "VP MĐRắk (NX)" at bounding box center [472, 221] width 186 height 14
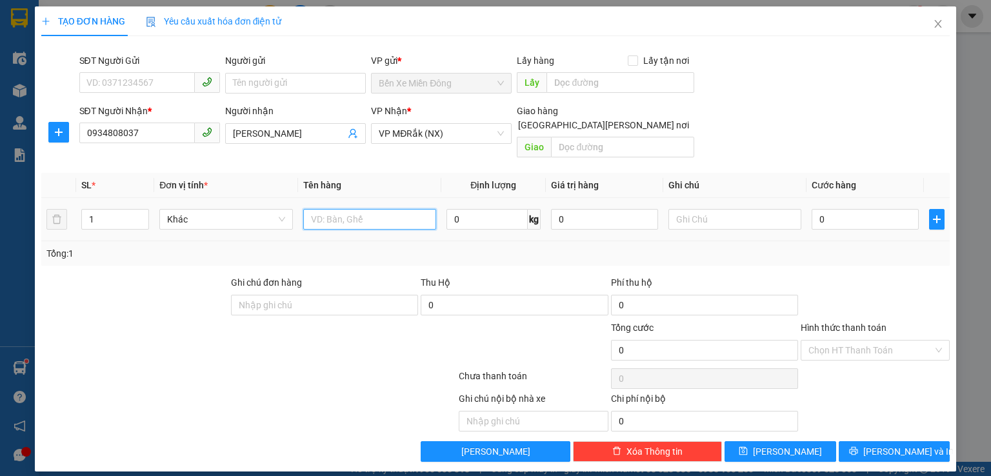
click at [352, 209] on input "text" at bounding box center [369, 219] width 133 height 21
click at [117, 210] on input "1" at bounding box center [115, 219] width 66 height 19
click at [341, 209] on input "text" at bounding box center [369, 219] width 133 height 21
click at [864, 209] on input "0" at bounding box center [864, 219] width 107 height 21
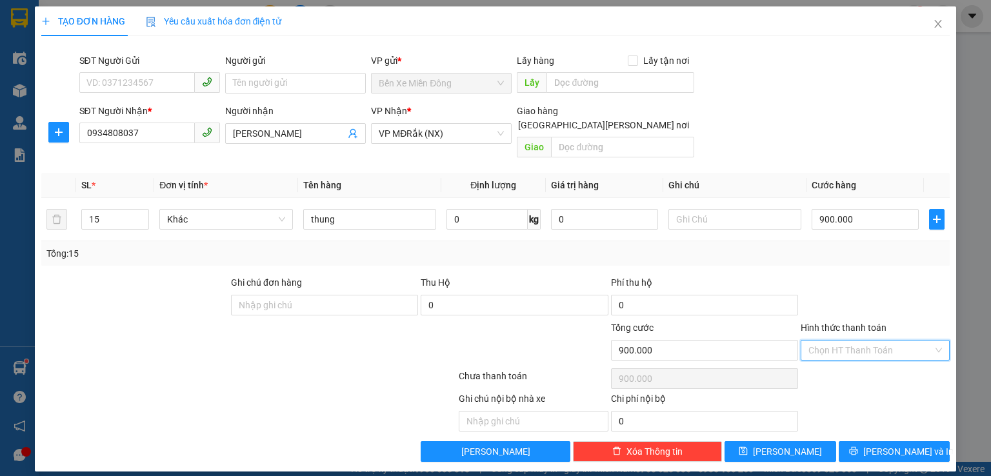
click at [872, 341] on input "Hình thức thanh toán" at bounding box center [870, 350] width 124 height 19
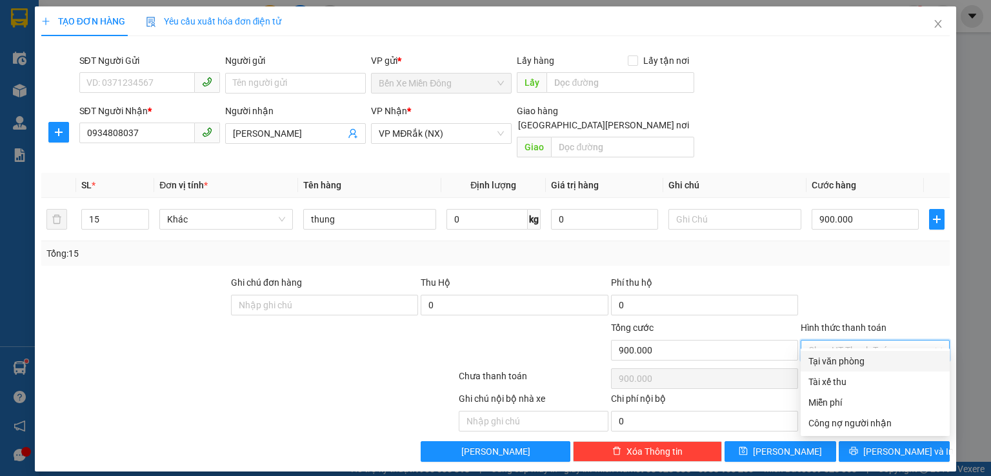
click at [864, 361] on div "Tại văn phòng" at bounding box center [875, 361] width 134 height 14
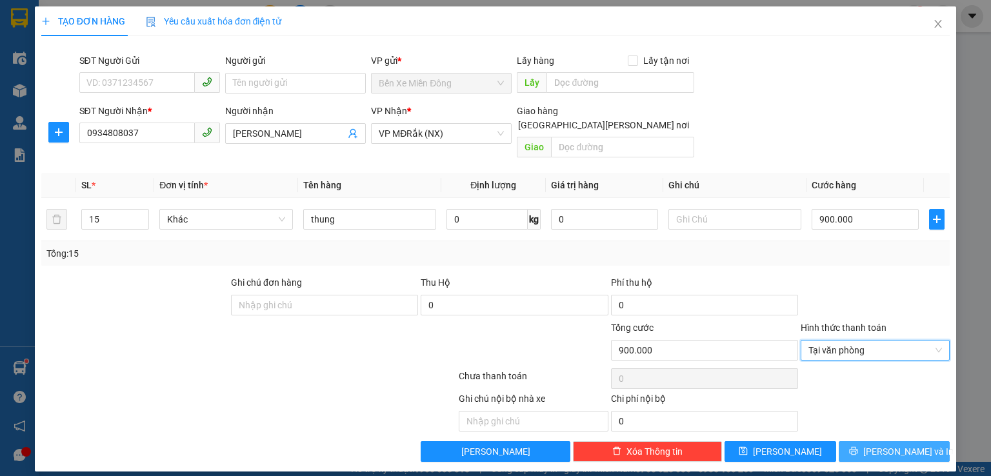
click at [880, 441] on button "[PERSON_NAME] và In" at bounding box center [895, 451] width 112 height 21
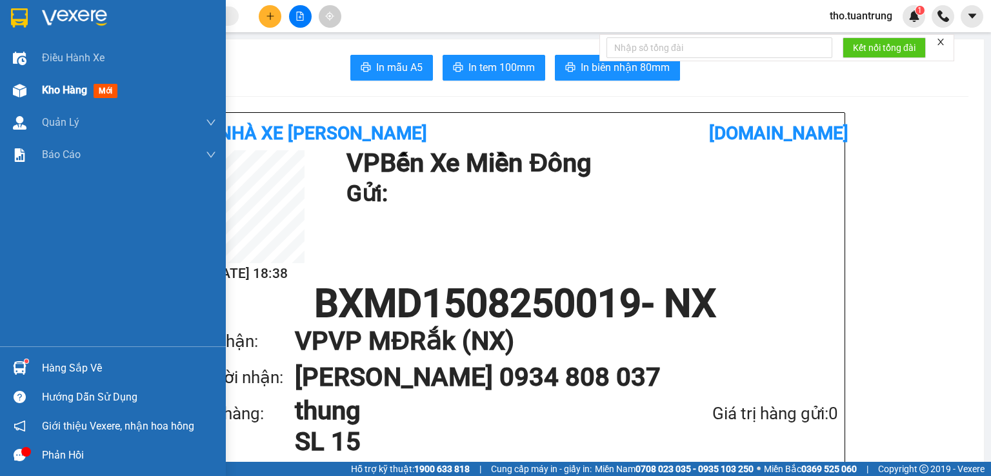
click at [62, 86] on span "Kho hàng" at bounding box center [64, 90] width 45 height 12
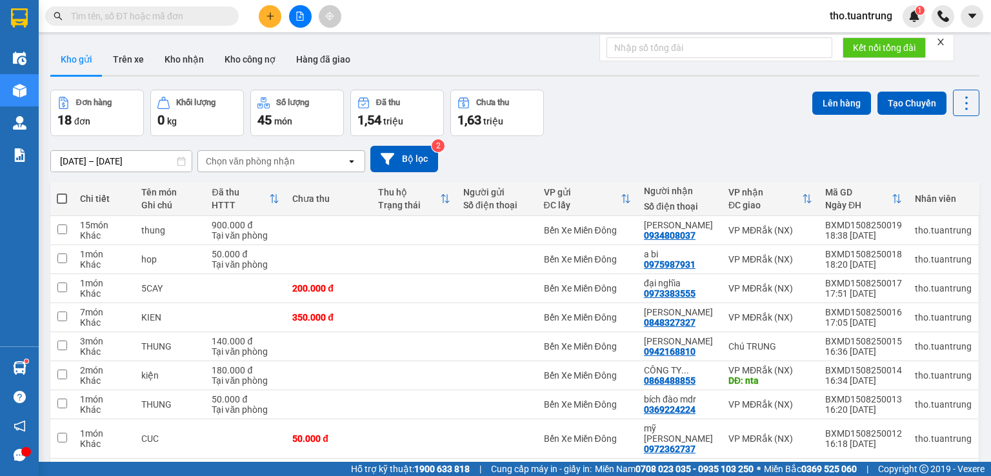
scroll to position [95, 0]
